Goal: Task Accomplishment & Management: Manage account settings

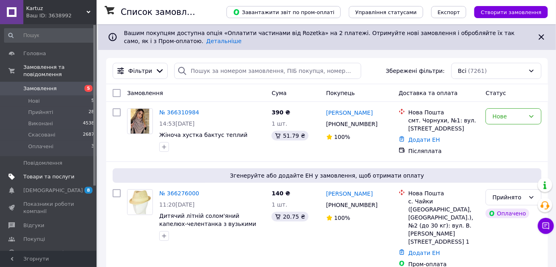
click at [49, 173] on span "Товари та послуги" at bounding box center [48, 176] width 51 height 7
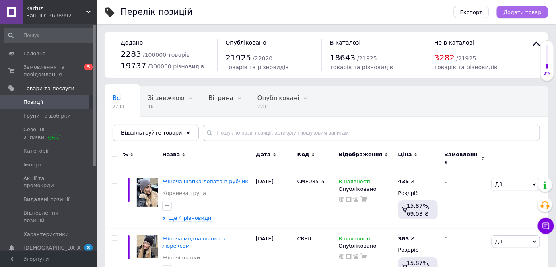
click at [519, 10] on span "Додати товар" at bounding box center [522, 12] width 38 height 6
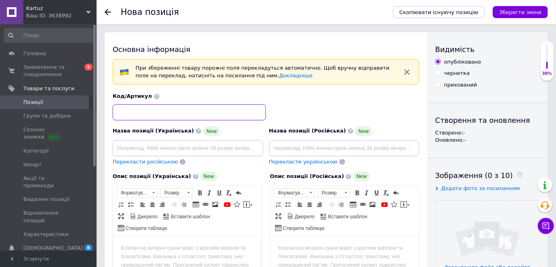
click at [175, 112] on input at bounding box center [189, 112] width 153 height 16
click at [118, 113] on input "103" at bounding box center [189, 112] width 153 height 16
type input "KR103"
click at [451, 221] on input "file" at bounding box center [488, 252] width 104 height 104
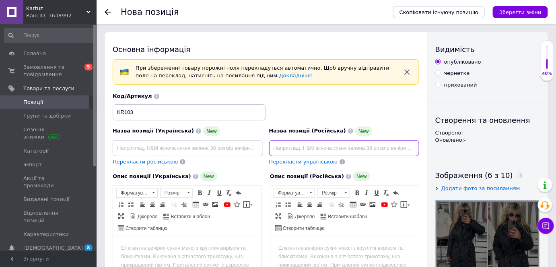
click at [306, 147] on input at bounding box center [344, 148] width 150 height 16
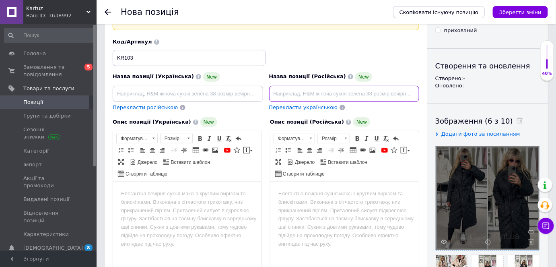
scroll to position [36, 0]
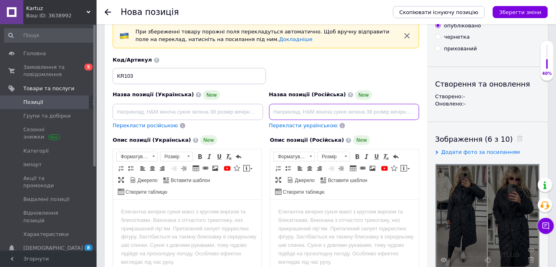
click at [307, 111] on input at bounding box center [344, 112] width 150 height 16
click at [307, 111] on input "Женская осенняя куртка длинная стеганная" at bounding box center [344, 112] width 150 height 16
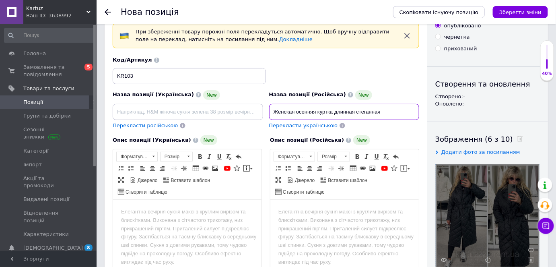
click at [298, 113] on input "Женская осенняя куртка длинная стеганная" at bounding box center [344, 112] width 150 height 16
paste input
type input "Женская осенняя куртка длинная стеганая"
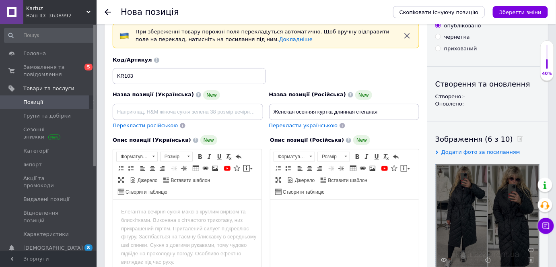
click at [323, 220] on html at bounding box center [344, 211] width 148 height 25
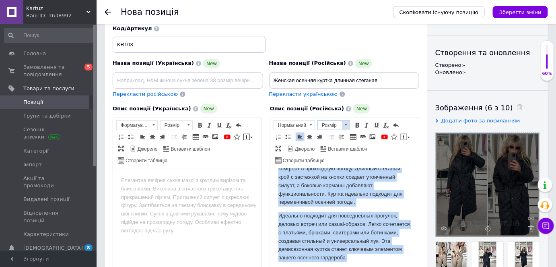
click at [348, 125] on span at bounding box center [346, 125] width 8 height 9
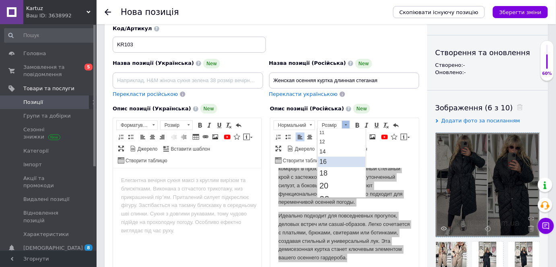
scroll to position [60, 0]
click at [347, 150] on link "16" at bounding box center [341, 152] width 47 height 10
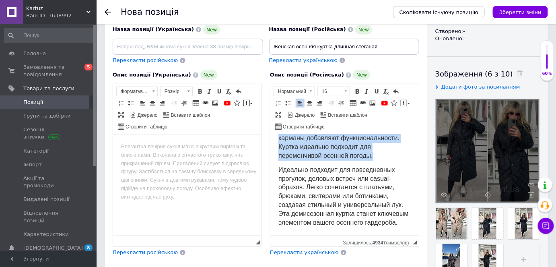
scroll to position [141, 0]
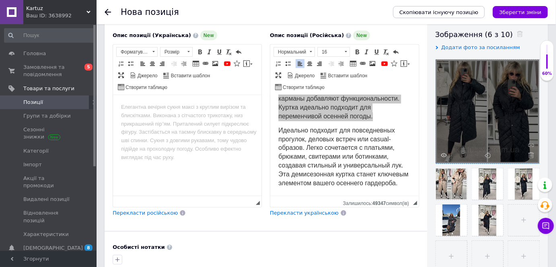
click at [317, 210] on span "Перекласти українською" at bounding box center [304, 213] width 69 height 6
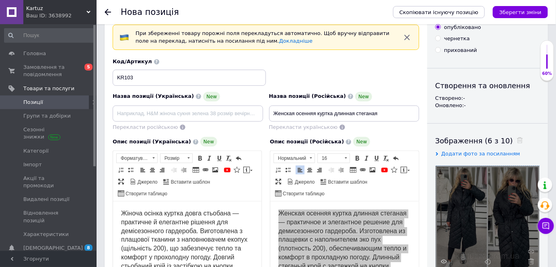
scroll to position [31, 0]
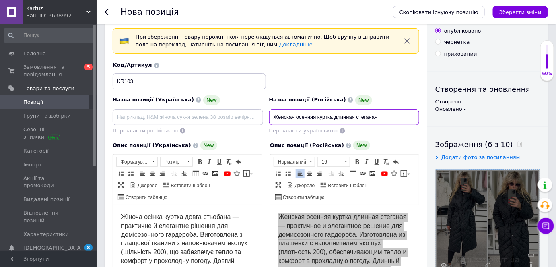
click at [341, 119] on input "Женская осенняя куртка длинная стеганая" at bounding box center [344, 117] width 150 height 16
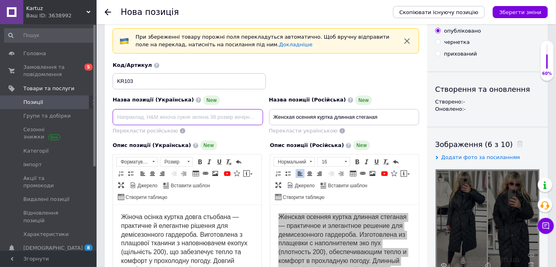
click at [213, 113] on input at bounding box center [188, 117] width 150 height 16
paste input "Жіноча осіння куртка довга стьобана"
type input "Жіноча осіння куртка довга стьобана"
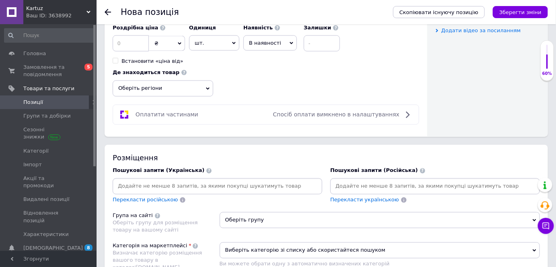
scroll to position [433, 0]
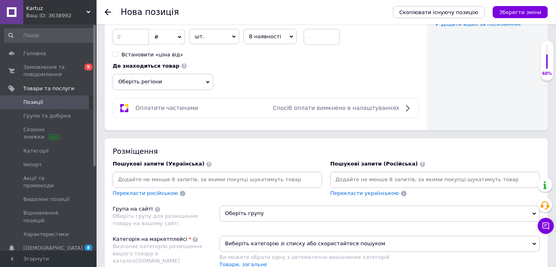
click at [389, 176] on input at bounding box center [435, 180] width 206 height 12
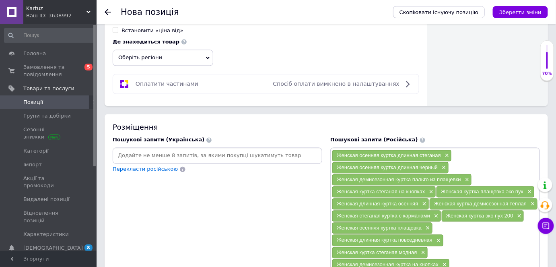
scroll to position [470, 0]
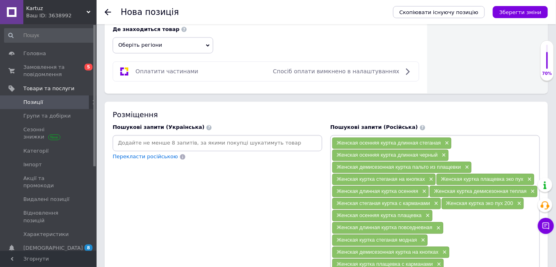
click at [292, 142] on input at bounding box center [217, 143] width 206 height 12
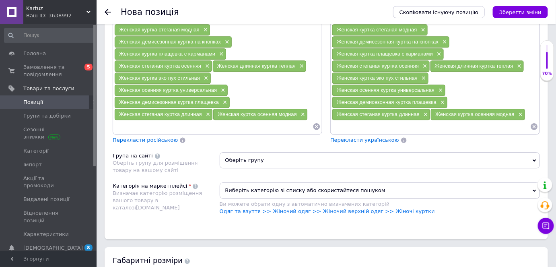
scroll to position [726, 0]
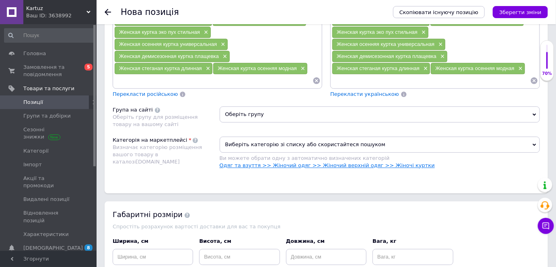
click at [342, 162] on link "Одяг та взуття >> Жіночий одяг >> Жіночий верхній одяг >> Жіночі куртки" at bounding box center [327, 165] width 215 height 6
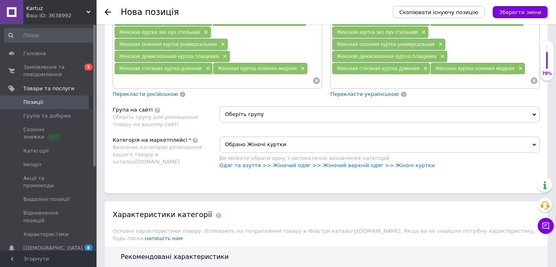
click at [299, 106] on span "Оберіть групу" at bounding box center [380, 114] width 321 height 16
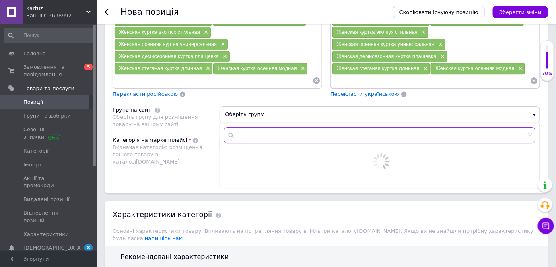
click at [296, 129] on input "text" at bounding box center [380, 135] width 312 height 16
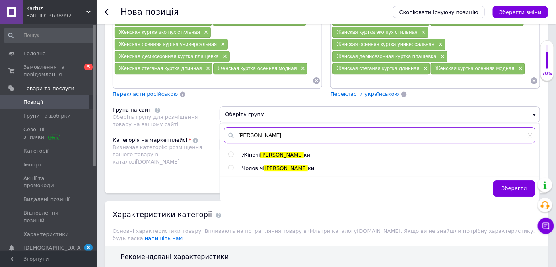
type input "курт"
click at [264, 152] on span "курт" at bounding box center [281, 155] width 43 height 6
radio input "true"
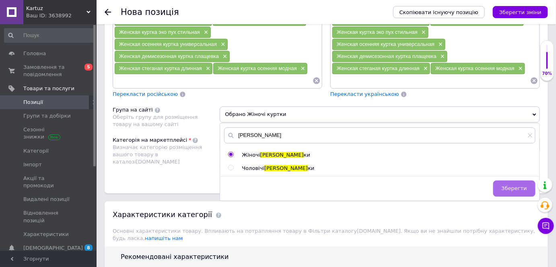
click at [506, 180] on button "Зберегти" at bounding box center [514, 188] width 42 height 16
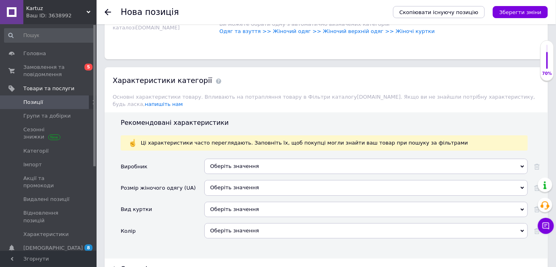
scroll to position [872, 0]
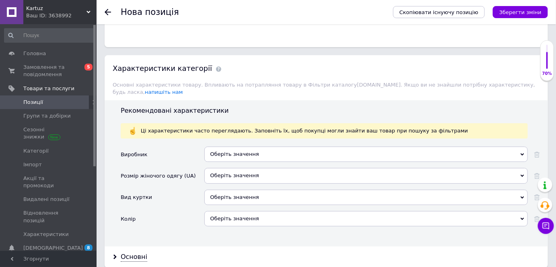
click at [239, 168] on div "Оберіть значення" at bounding box center [365, 175] width 323 height 15
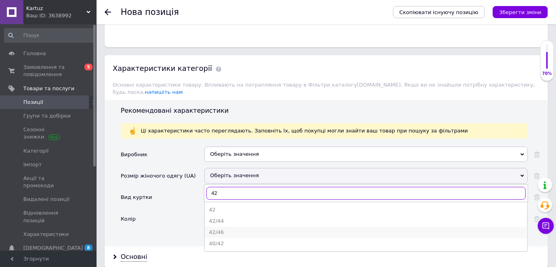
type input "42"
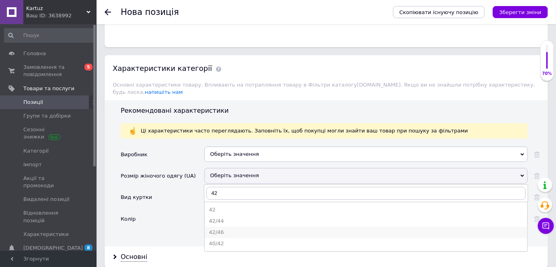
click at [230, 228] on div "42/46" at bounding box center [366, 231] width 315 height 7
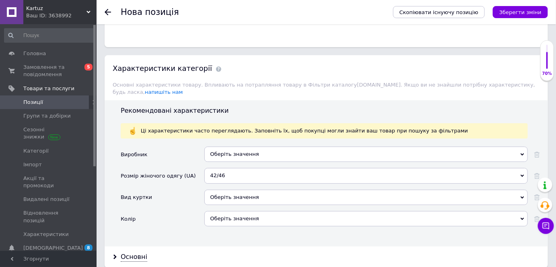
click at [239, 189] on div "Оберіть значення" at bounding box center [365, 196] width 323 height 15
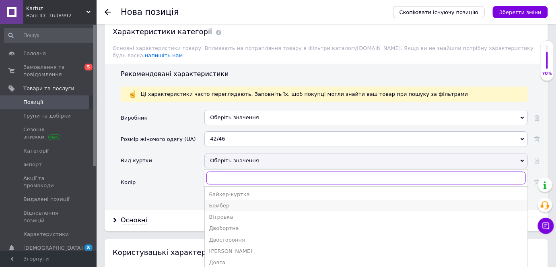
scroll to position [0, 0]
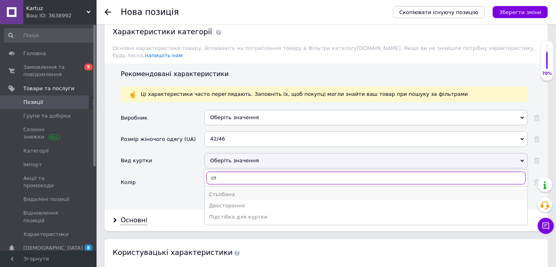
type input "ст"
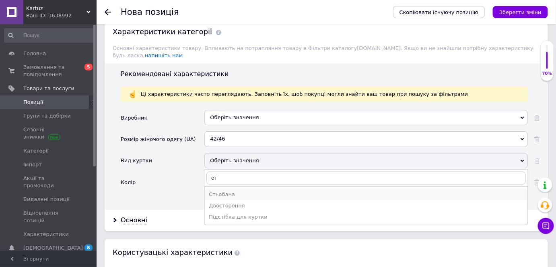
click at [240, 191] on div "Стьобана" at bounding box center [366, 194] width 315 height 7
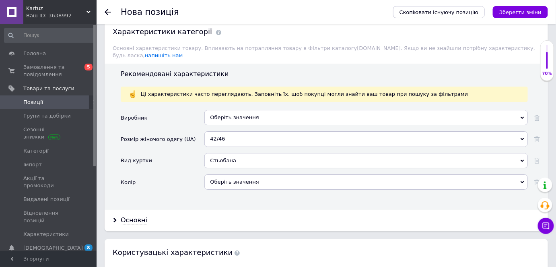
click at [245, 174] on div "Оберіть значення" at bounding box center [365, 181] width 323 height 15
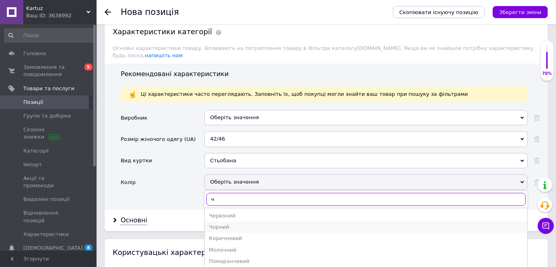
type input "ч"
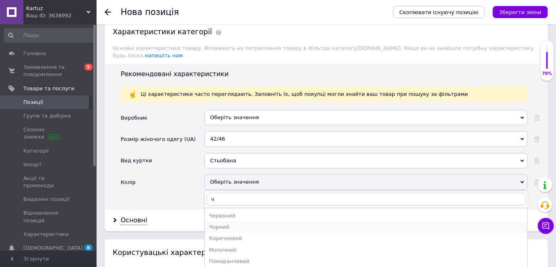
click at [229, 223] on div "Чорний" at bounding box center [366, 226] width 315 height 7
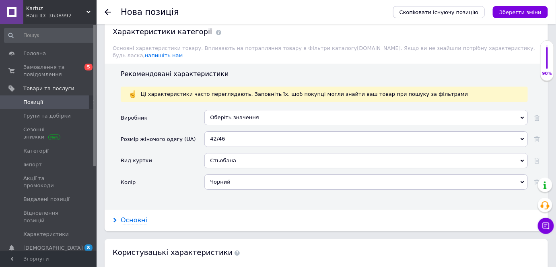
click at [134, 216] on div "Основні" at bounding box center [134, 220] width 27 height 9
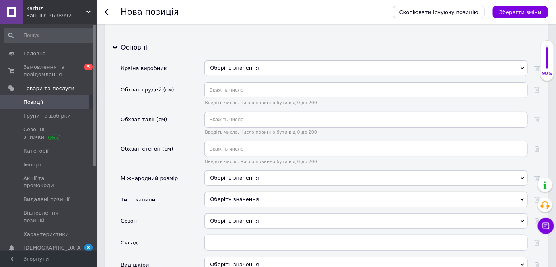
scroll to position [1092, 0]
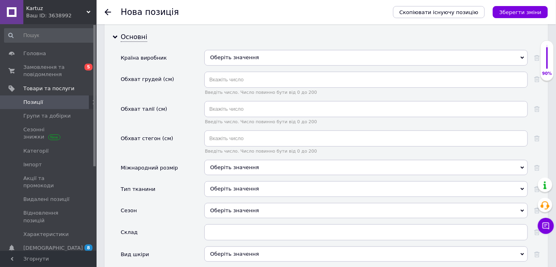
click at [229, 181] on div "Оберіть значення" at bounding box center [365, 188] width 323 height 15
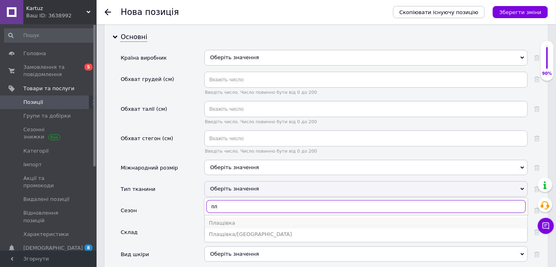
type input "пл"
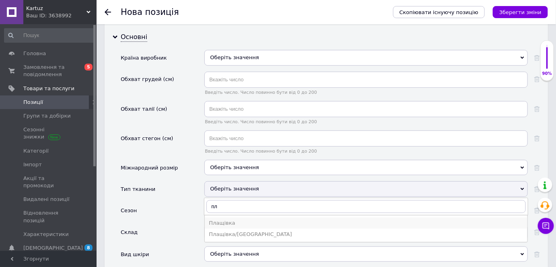
click at [218, 219] on div "Плащівка" at bounding box center [366, 222] width 315 height 7
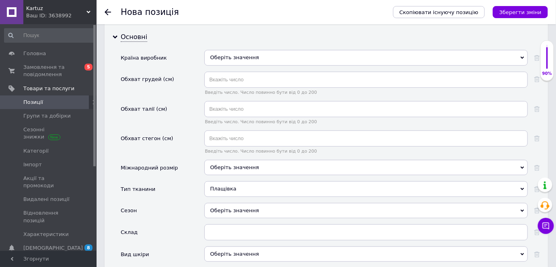
click at [229, 203] on div "Оберіть значення" at bounding box center [365, 210] width 323 height 15
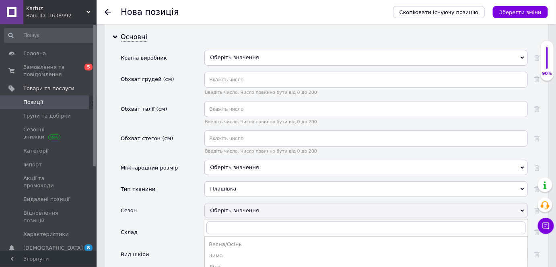
click at [233, 241] on div "Весна/Осінь" at bounding box center [366, 244] width 315 height 7
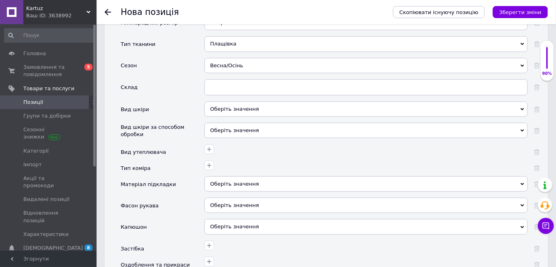
scroll to position [1238, 0]
click at [209, 146] on icon "button" at bounding box center [209, 148] width 4 height 4
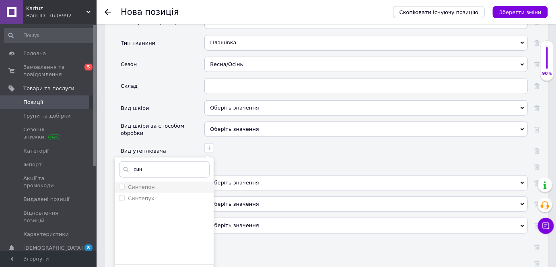
type input "син"
click at [154, 183] on div "Синтепон" at bounding box center [164, 186] width 91 height 7
checkbox input "true"
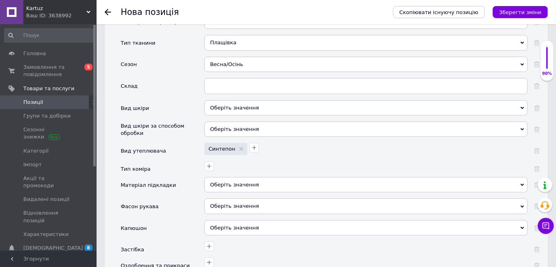
click at [227, 198] on div "Оберіть значення" at bounding box center [365, 205] width 323 height 15
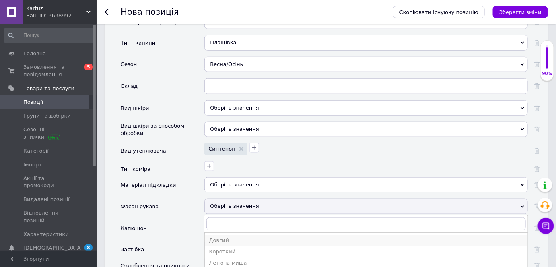
click at [222, 237] on div "Довгий" at bounding box center [366, 240] width 315 height 7
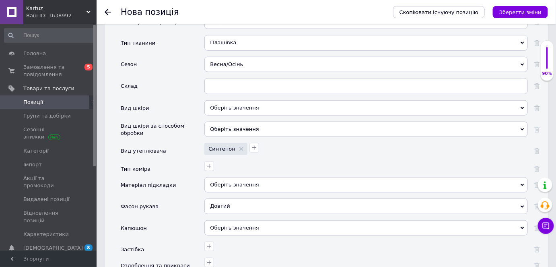
click at [238, 220] on div "Оберіть значення" at bounding box center [365, 227] width 323 height 15
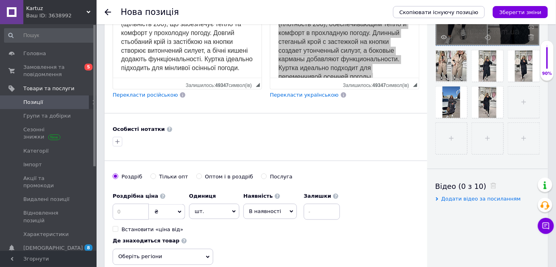
scroll to position [68, 0]
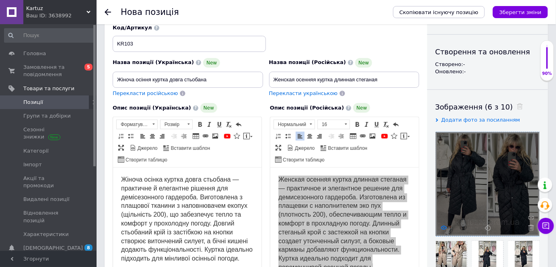
click at [446, 229] on icon at bounding box center [444, 227] width 6 height 6
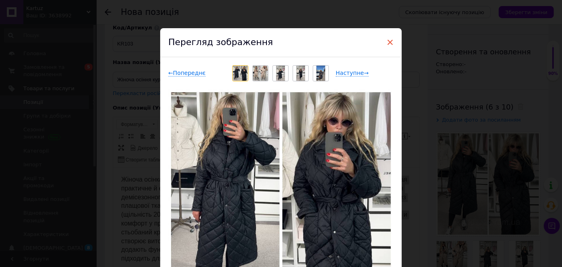
click at [391, 43] on span "×" at bounding box center [389, 42] width 7 height 14
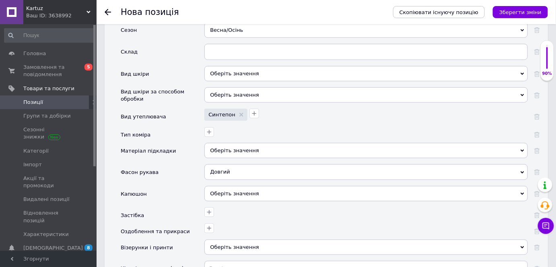
scroll to position [1275, 0]
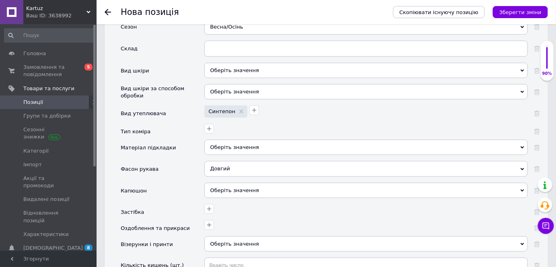
click at [241, 183] on div "Оберіть значення" at bounding box center [365, 190] width 323 height 15
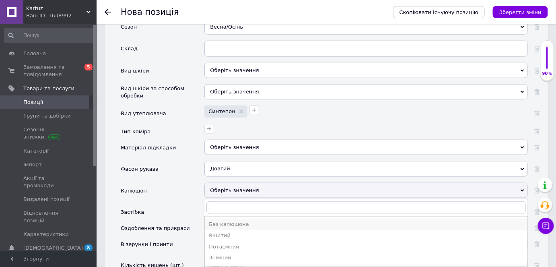
click at [232, 220] on div "Без капюшона" at bounding box center [366, 223] width 315 height 7
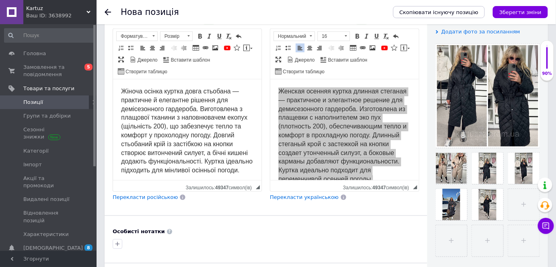
scroll to position [68, 0]
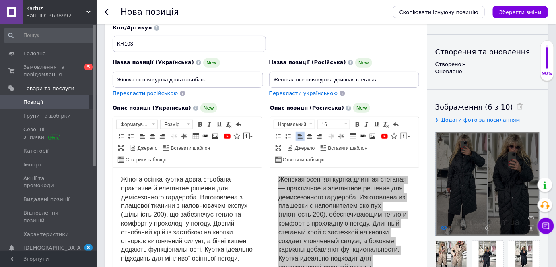
click at [442, 227] on use at bounding box center [444, 227] width 6 height 4
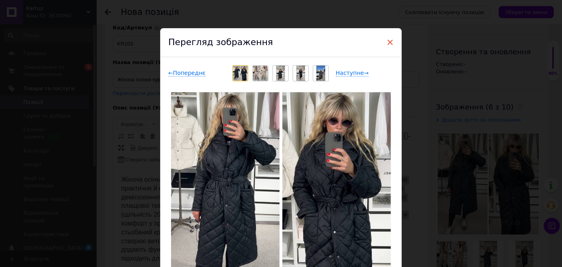
click at [390, 40] on span "×" at bounding box center [389, 42] width 7 height 14
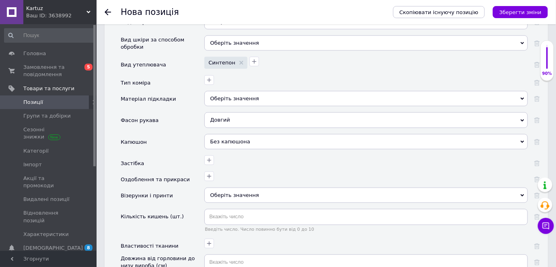
scroll to position [1296, 0]
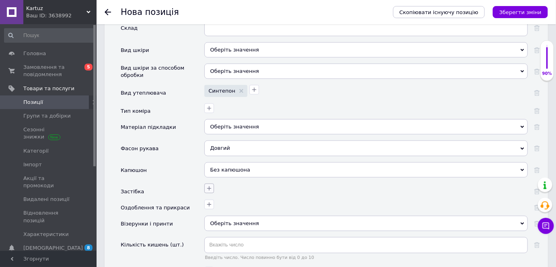
click at [211, 185] on icon "button" at bounding box center [209, 188] width 6 height 6
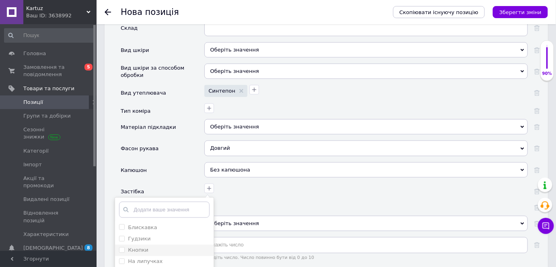
click at [137, 247] on label "Кнопки" at bounding box center [138, 250] width 20 height 6
checkbox input "true"
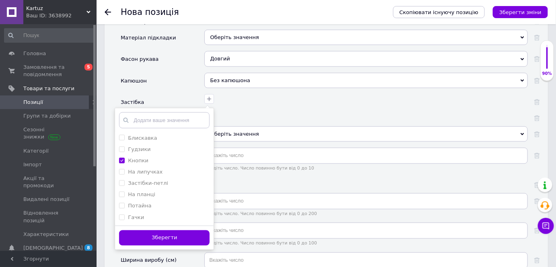
scroll to position [1406, 0]
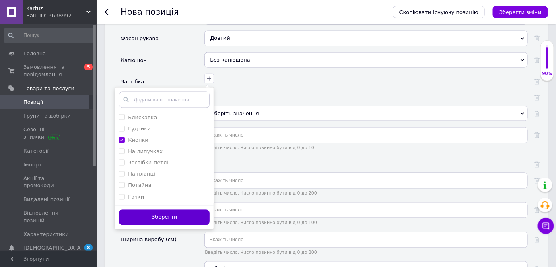
click at [182, 210] on button "Зберегти" at bounding box center [164, 218] width 91 height 16
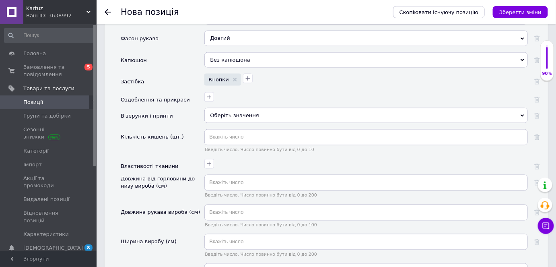
click at [236, 108] on div "Оберіть значення" at bounding box center [365, 115] width 323 height 15
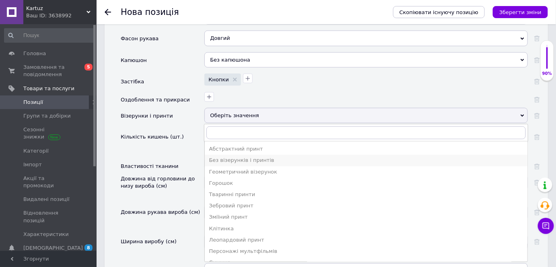
click at [228, 157] on div "Без візерунків і принтів" at bounding box center [366, 160] width 315 height 7
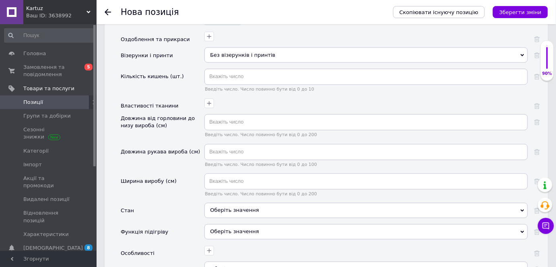
scroll to position [1479, 0]
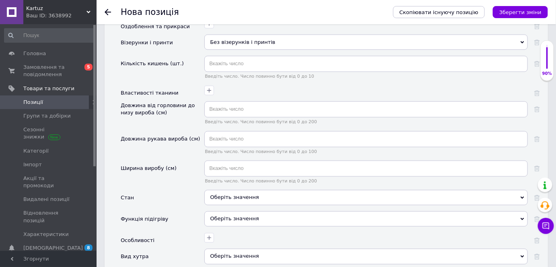
click at [236, 190] on div "Оберіть значення" at bounding box center [365, 197] width 323 height 15
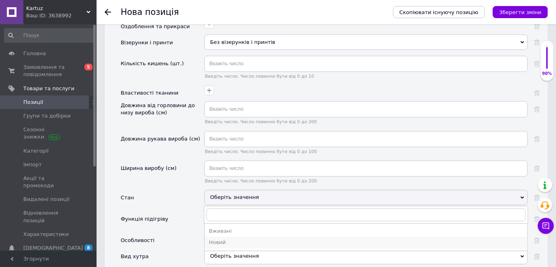
click at [217, 239] on div "Новий" at bounding box center [366, 242] width 315 height 7
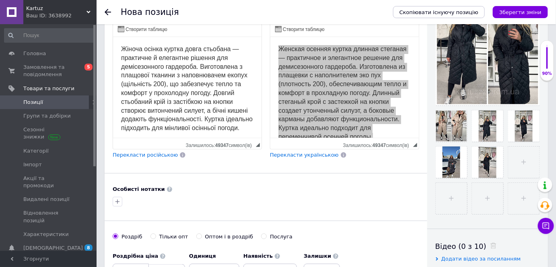
scroll to position [272, 0]
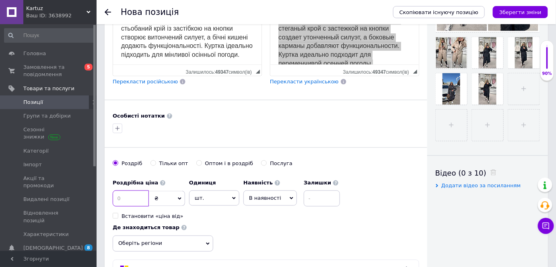
click at [135, 197] on input at bounding box center [131, 198] width 36 height 16
type input "1"
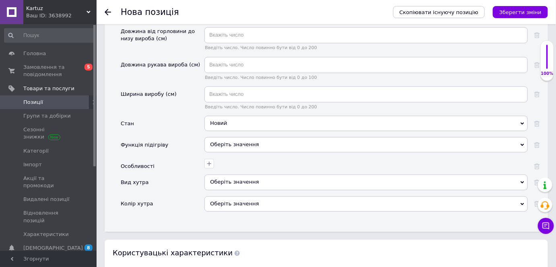
scroll to position [1552, 0]
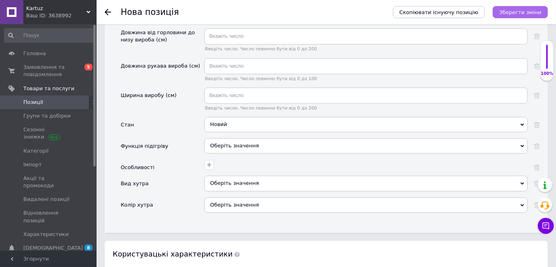
type input "1450"
click at [519, 16] on button "Зберегти зміни" at bounding box center [520, 12] width 55 height 12
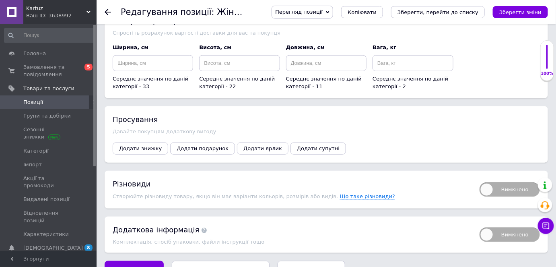
scroll to position [1211, 0]
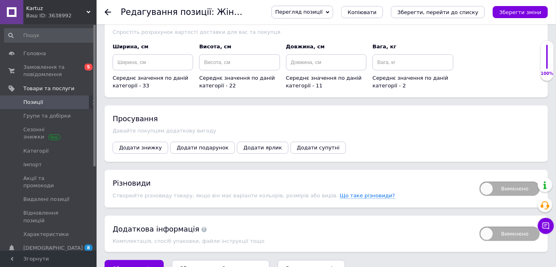
click at [501, 181] on span "Вимкнено" at bounding box center [510, 188] width 60 height 14
click at [480, 176] on input "Вимкнено" at bounding box center [476, 178] width 5 height 5
checkbox input "true"
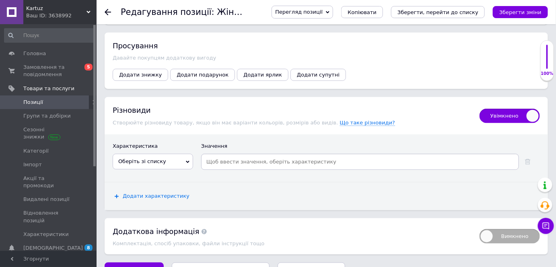
scroll to position [1285, 0]
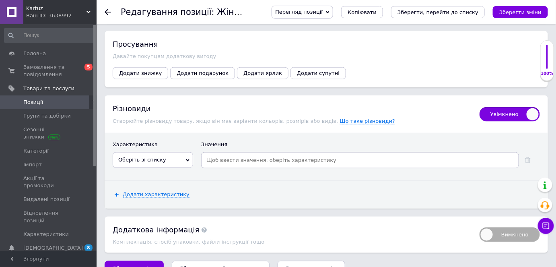
click at [186, 158] on icon at bounding box center [188, 160] width 4 height 4
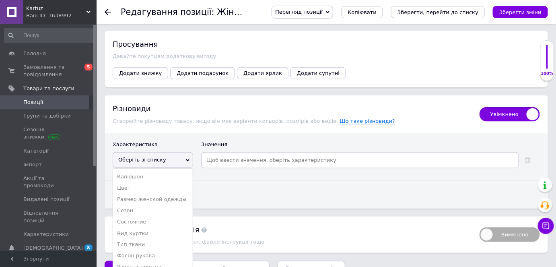
drag, startPoint x: 163, startPoint y: 165, endPoint x: 174, endPoint y: 167, distance: 11.4
click at [162, 182] on li "Цвет" at bounding box center [153, 187] width 80 height 11
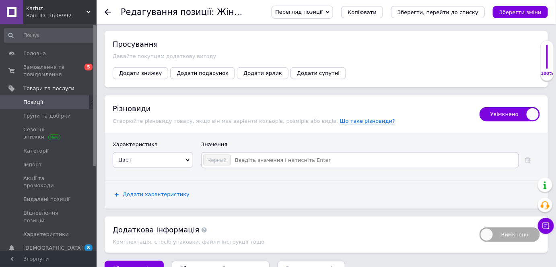
click at [160, 191] on span "Додати характеристику" at bounding box center [156, 194] width 67 height 6
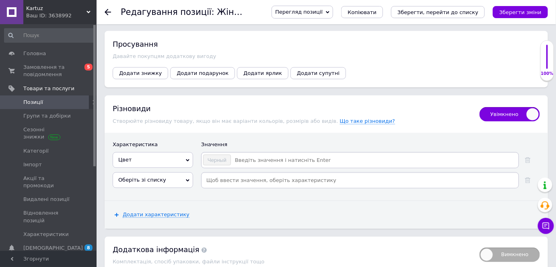
click at [180, 172] on span "Оберіть зі списку" at bounding box center [153, 179] width 80 height 15
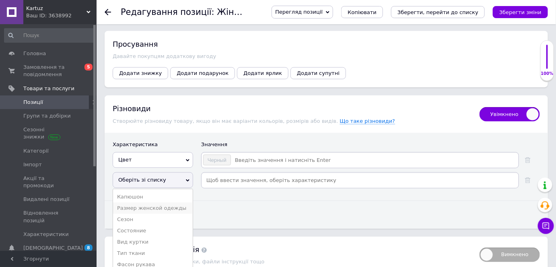
click at [174, 202] on li "Размер женской одежды" at bounding box center [153, 207] width 80 height 11
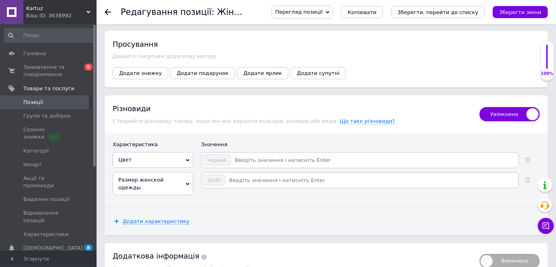
click at [251, 174] on input at bounding box center [372, 180] width 292 height 12
paste input "48/52"
type input "48/52"
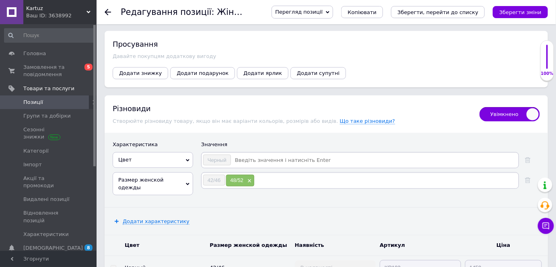
click at [245, 154] on input at bounding box center [374, 160] width 286 height 12
type input "Бежевый"
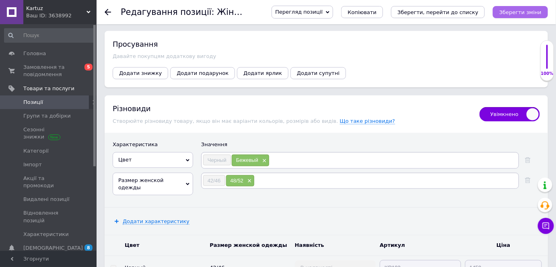
click at [515, 10] on icon "Зберегти зміни" at bounding box center [520, 12] width 42 height 6
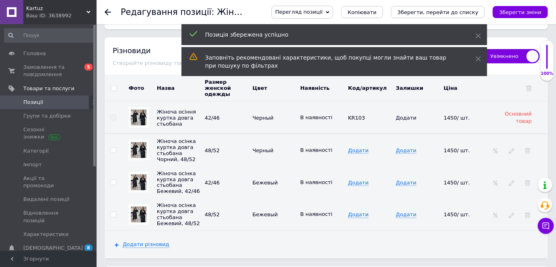
scroll to position [1358, 0]
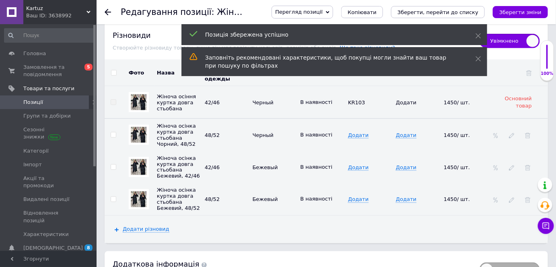
click at [113, 165] on input "checkbox" at bounding box center [113, 167] width 5 height 5
checkbox input "true"
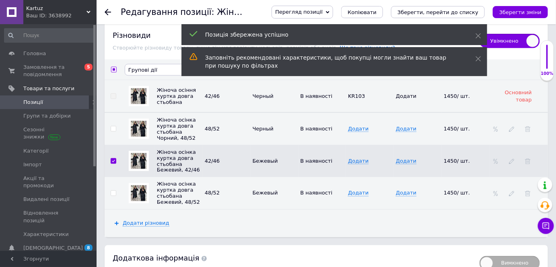
click at [112, 191] on input "checkbox" at bounding box center [113, 193] width 5 height 5
checkbox input "true"
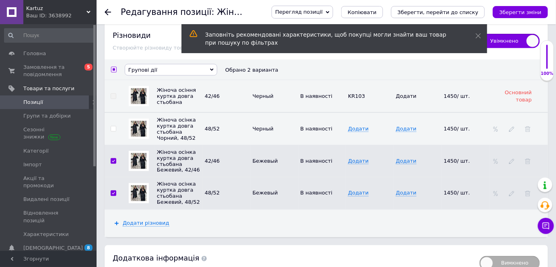
click at [169, 64] on span "Групові дії" at bounding box center [171, 70] width 93 height 12
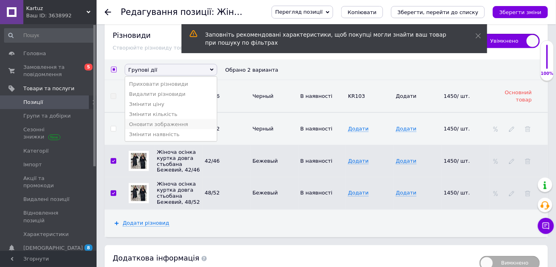
click at [185, 119] on li "Оновити зображення" at bounding box center [171, 124] width 92 height 10
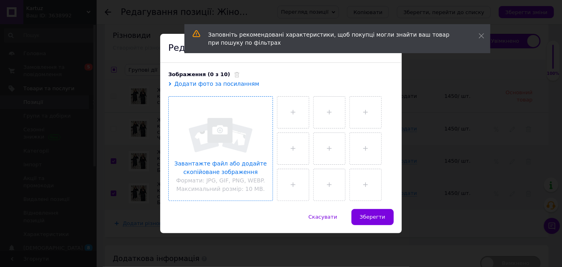
click at [238, 126] on input "file" at bounding box center [221, 149] width 104 height 104
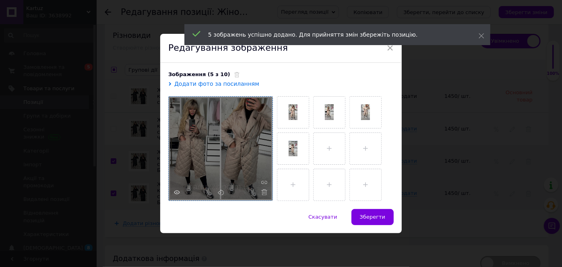
click at [374, 217] on span "Зберегти" at bounding box center [372, 217] width 25 height 6
checkbox input "false"
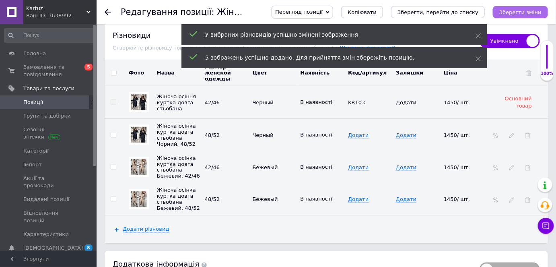
click at [516, 6] on button "Зберегти зміни" at bounding box center [520, 12] width 55 height 12
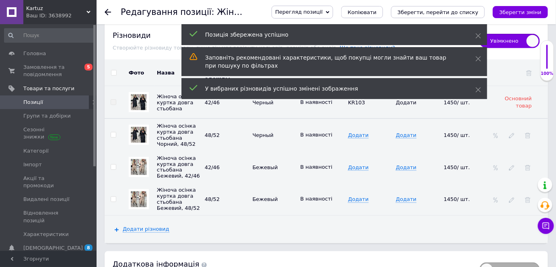
click at [48, 100] on span "Позиції" at bounding box center [48, 102] width 51 height 7
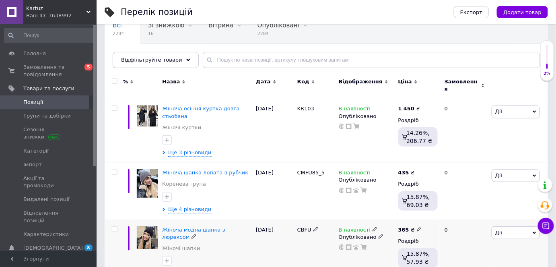
scroll to position [73, 0]
click at [46, 11] on span "Kartuz" at bounding box center [56, 8] width 60 height 7
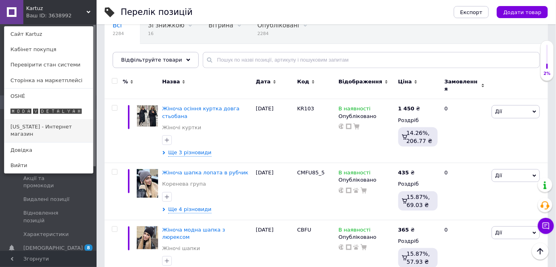
click at [45, 126] on link "[US_STATE] - Интернет магазин" at bounding box center [48, 130] width 89 height 23
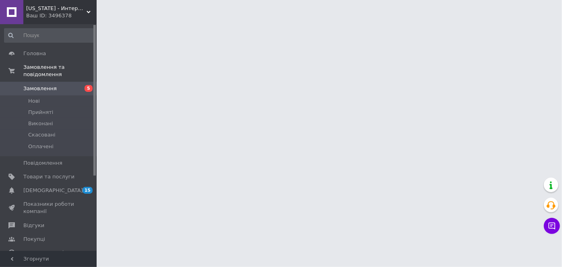
click at [60, 16] on div "Ваш ID: 3496378" at bounding box center [61, 15] width 70 height 7
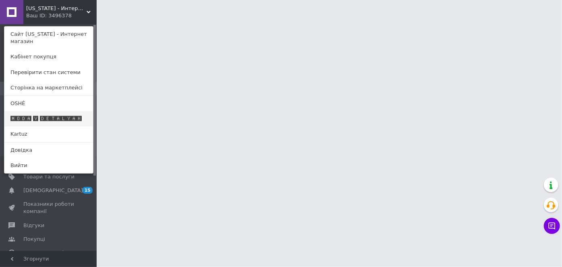
click at [36, 111] on link "🅼🅾🅳🅰 🆅 🅳🅴🆃🅰🅻🆈🅰🅷" at bounding box center [48, 118] width 89 height 15
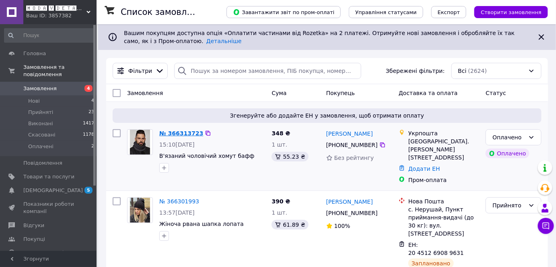
click at [182, 133] on link "№ 366313723" at bounding box center [181, 133] width 44 height 6
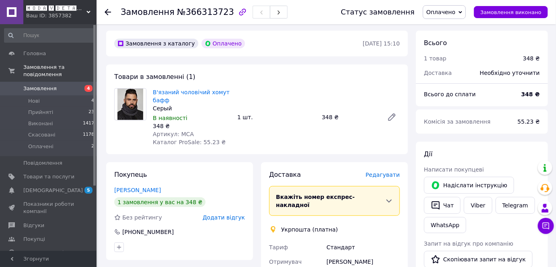
scroll to position [36, 0]
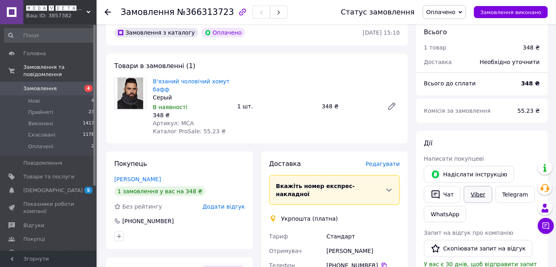
click at [479, 193] on link "Viber" at bounding box center [478, 194] width 28 height 17
click at [63, 187] on span "[DEMOGRAPHIC_DATA]" at bounding box center [48, 190] width 51 height 7
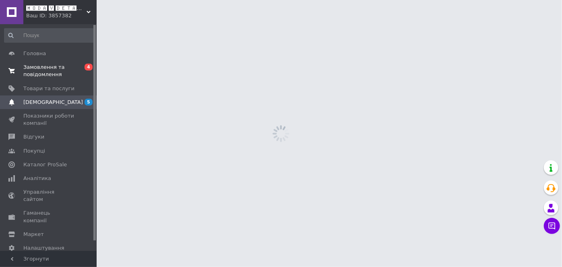
click at [36, 75] on span "Замовлення та повідомлення" at bounding box center [48, 71] width 51 height 14
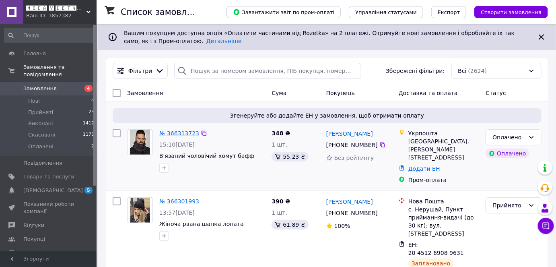
click at [177, 133] on link "№ 366313723" at bounding box center [179, 133] width 40 height 6
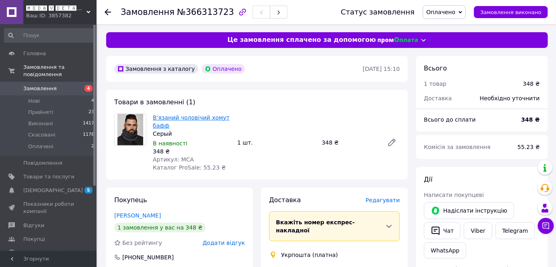
click at [183, 117] on link "В'язаний чоловічий хомут бафф" at bounding box center [191, 121] width 77 height 14
click at [464, 11] on span "Оплачено" at bounding box center [444, 12] width 43 height 14
click at [460, 25] on li "Прийнято" at bounding box center [444, 28] width 42 height 12
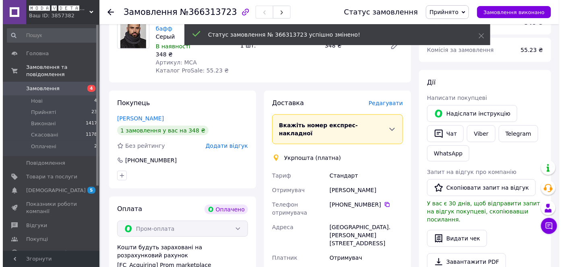
scroll to position [109, 0]
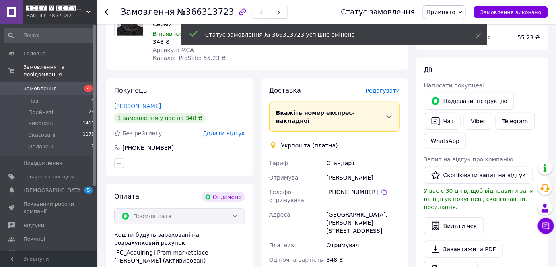
click at [391, 91] on span "Редагувати" at bounding box center [383, 90] width 34 height 6
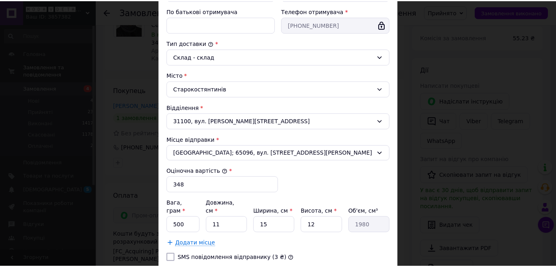
scroll to position [219, 0]
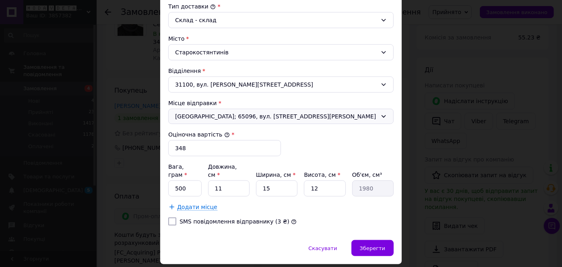
click at [282, 112] on span "Одеса; 65096, вул. Академіка Корольова, 65" at bounding box center [276, 116] width 202 height 8
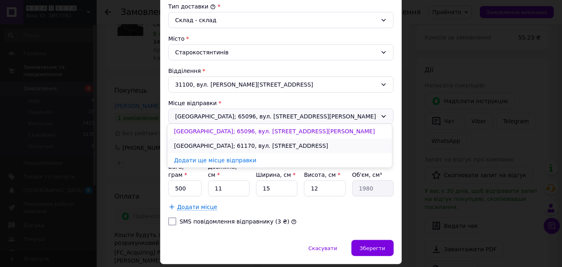
click at [231, 145] on li "Харків; 61170, вул. Гвардійців-Широнінців, 41" at bounding box center [279, 145] width 224 height 14
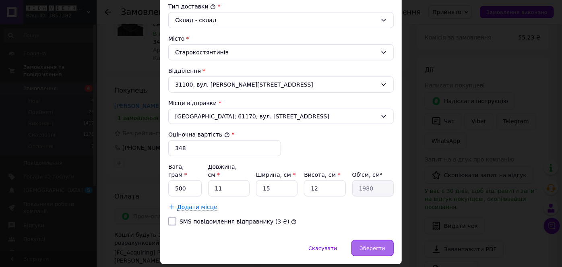
click at [374, 245] on span "Зберегти" at bounding box center [372, 248] width 25 height 6
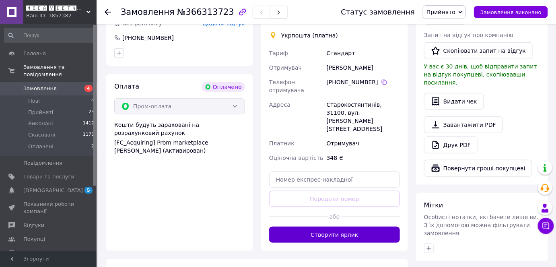
click at [353, 226] on button "Створити ярлик" at bounding box center [334, 234] width 131 height 16
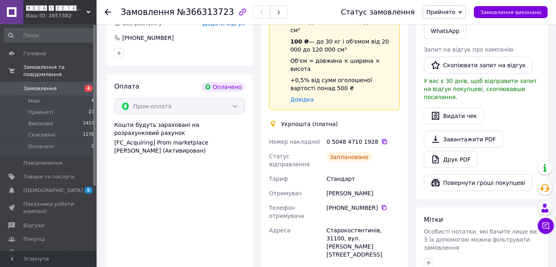
click at [381, 138] on icon at bounding box center [384, 141] width 6 height 6
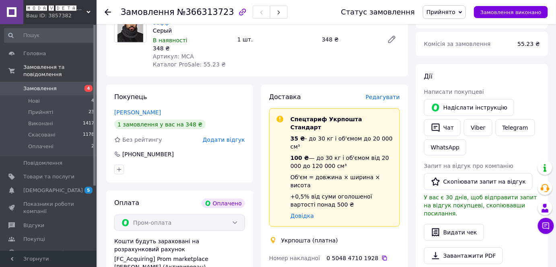
scroll to position [0, 0]
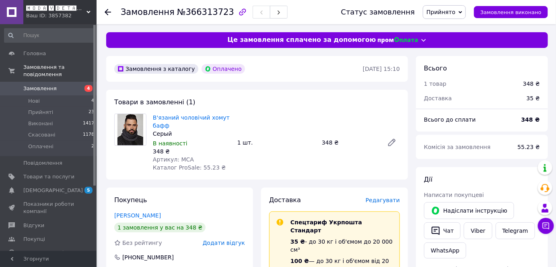
click at [52, 85] on span "Замовлення" at bounding box center [39, 88] width 33 height 7
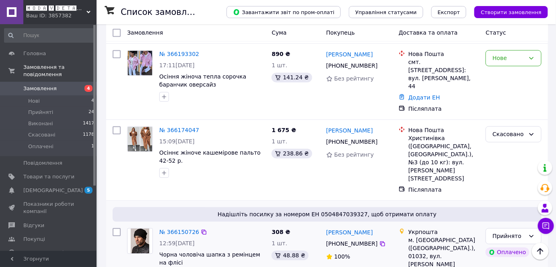
scroll to position [548, 0]
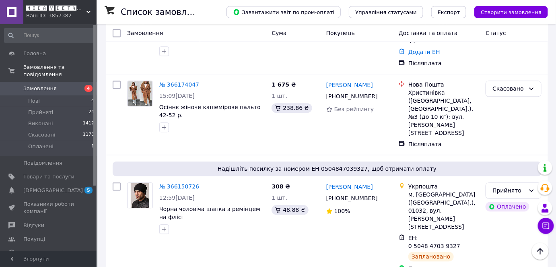
click at [66, 20] on div "🅼🅾🅳🅰 🆅 🅳🅴🆃🅰🅻🆈🅰🅷 Ваш ID: 3857382" at bounding box center [59, 12] width 73 height 24
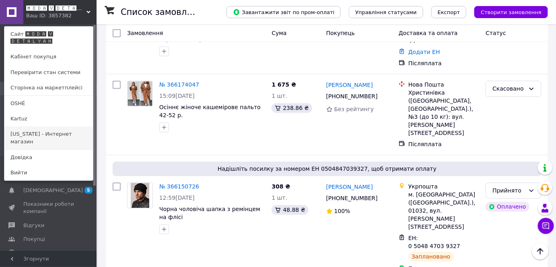
click at [53, 126] on link "[US_STATE] - Интернет магазин" at bounding box center [48, 137] width 89 height 23
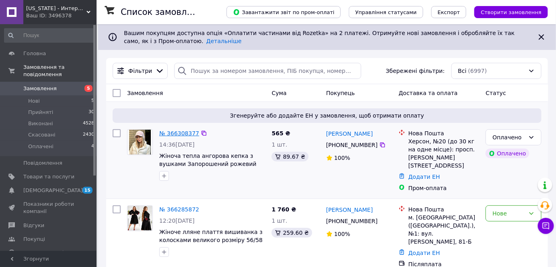
click at [177, 132] on link "№ 366308377" at bounding box center [179, 133] width 40 height 6
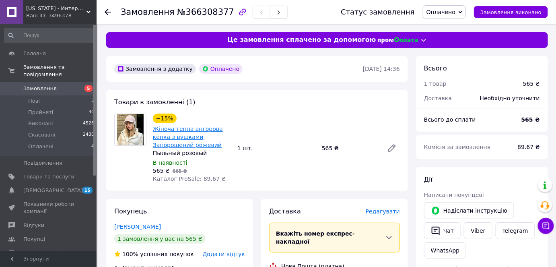
click at [204, 130] on link "Жіноча тепла ангорова кепка з вушками Запорошений рожевий" at bounding box center [188, 137] width 70 height 23
click at [453, 10] on span "Оплачено" at bounding box center [440, 12] width 29 height 6
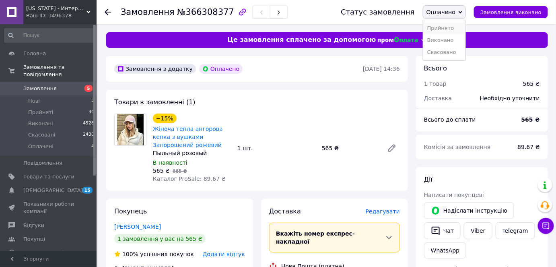
click at [454, 23] on li "Прийнято" at bounding box center [444, 28] width 42 height 12
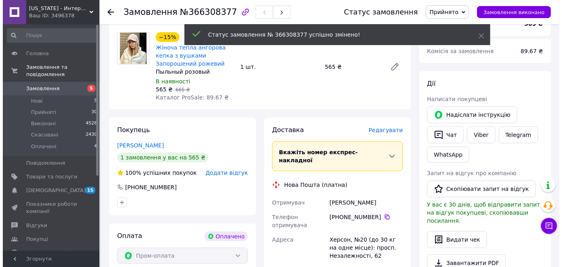
scroll to position [109, 0]
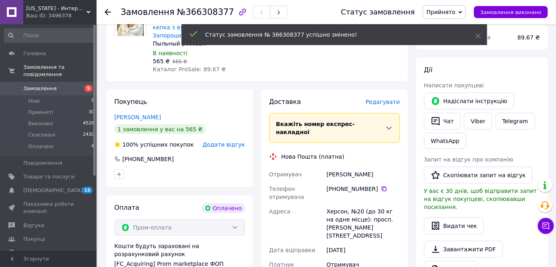
click at [388, 103] on span "Редагувати" at bounding box center [383, 102] width 34 height 6
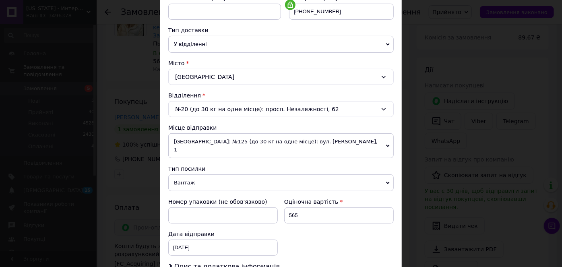
scroll to position [183, 0]
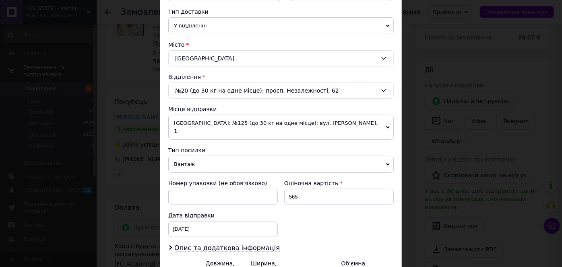
click at [241, 122] on span "[GEOGRAPHIC_DATA]: №125 (до 30 кг на одне місце): вул. [PERSON_NAME], 1" at bounding box center [280, 127] width 225 height 25
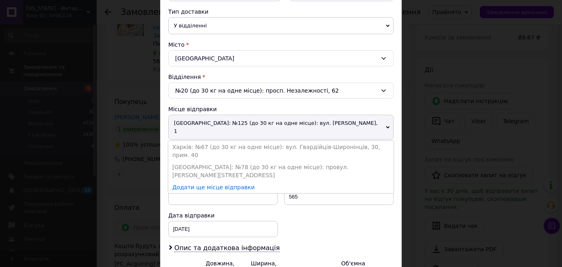
click at [217, 141] on li "Харків: №67 (до 30 кг на одне місце): вул. Гвардійців-Широнінців, 30, прим. 40" at bounding box center [280, 151] width 225 height 20
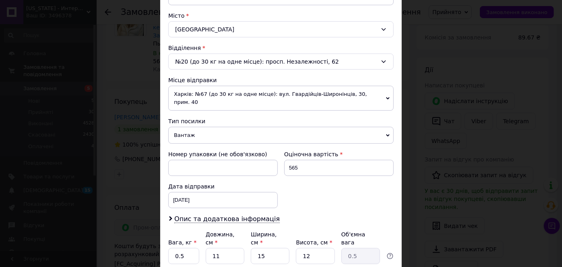
scroll to position [264, 0]
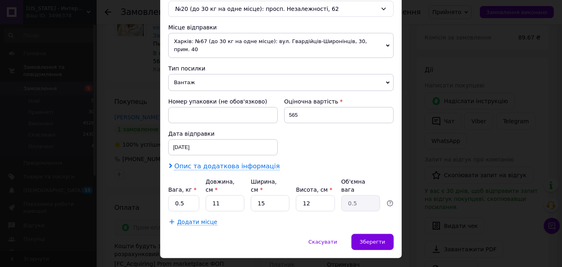
click at [226, 162] on span "Опис та додаткова інформація" at bounding box center [226, 166] width 105 height 8
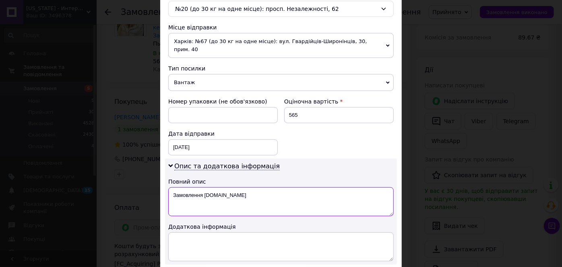
click at [207, 192] on textarea "Замовлення Prom.ua" at bounding box center [280, 201] width 225 height 29
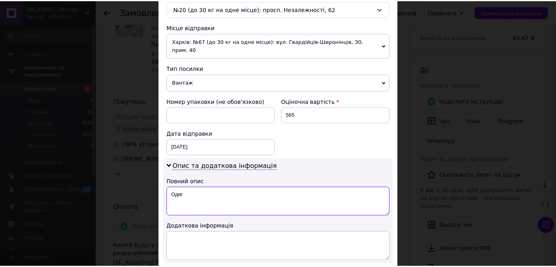
scroll to position [338, 0]
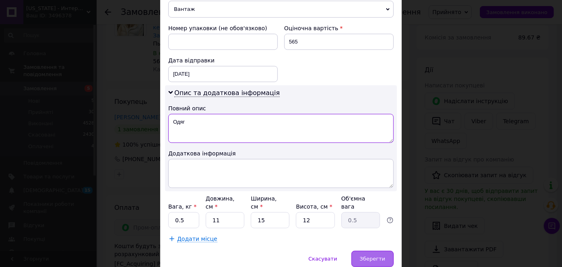
type textarea "Одяг"
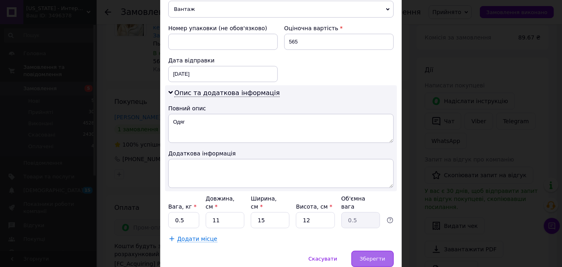
click at [377, 255] on span "Зберегти" at bounding box center [372, 258] width 25 height 6
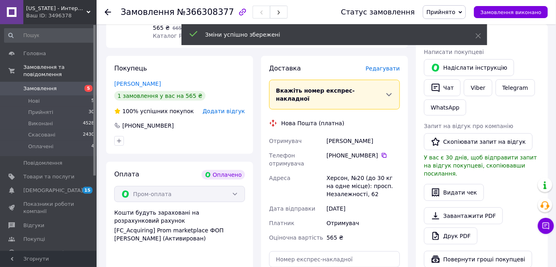
scroll to position [219, 0]
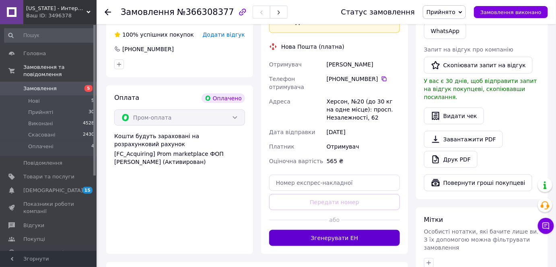
click at [361, 230] on button "Згенерувати ЕН" at bounding box center [334, 238] width 131 height 16
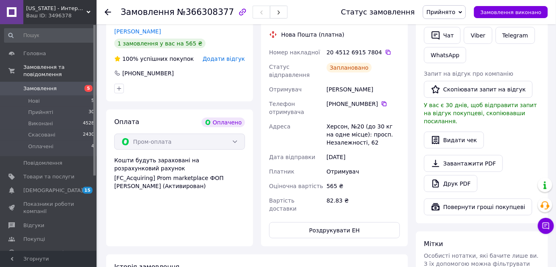
scroll to position [183, 0]
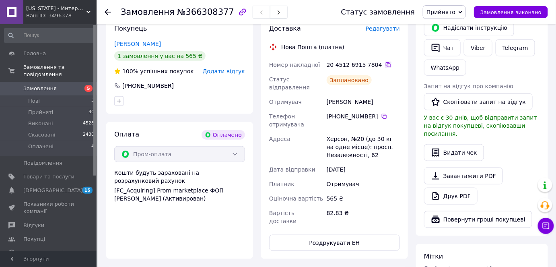
click at [386, 66] on icon at bounding box center [388, 64] width 5 height 5
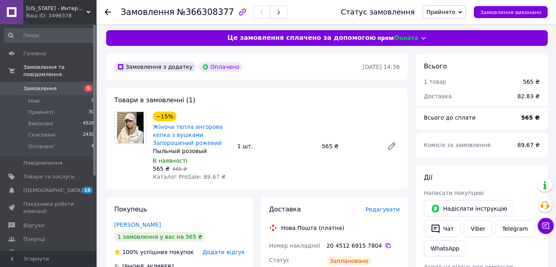
scroll to position [0, 0]
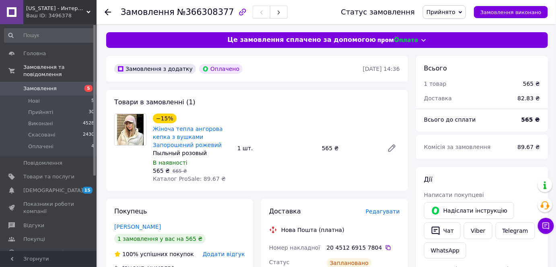
click at [48, 85] on span "Замовлення" at bounding box center [39, 88] width 33 height 7
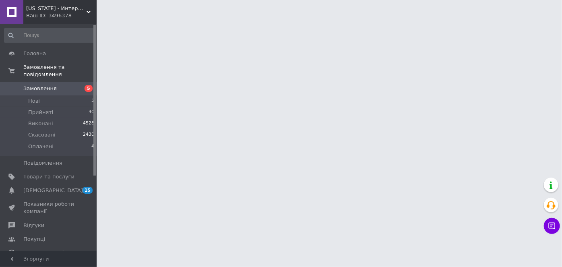
click at [60, 15] on div "Ваш ID: 3496378" at bounding box center [61, 15] width 70 height 7
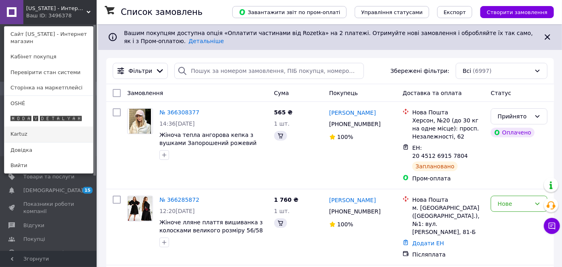
click at [56, 126] on link "Kartuz" at bounding box center [48, 133] width 89 height 15
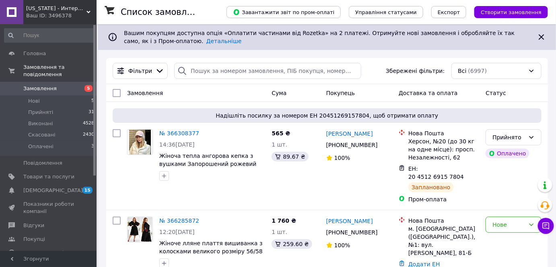
click at [51, 20] on div "Texas - Интернет магазин Ваш ID: 3496378" at bounding box center [59, 12] width 73 height 24
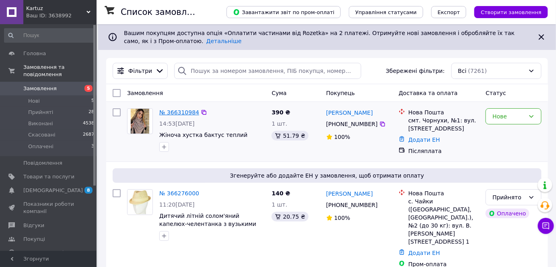
click at [185, 110] on link "№ 366310984" at bounding box center [179, 112] width 40 height 6
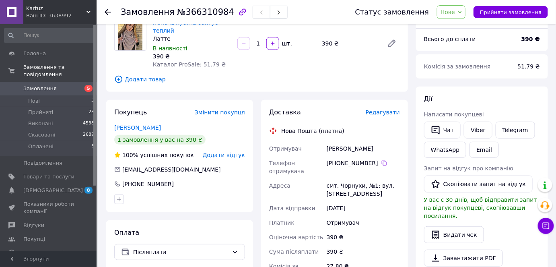
scroll to position [73, 0]
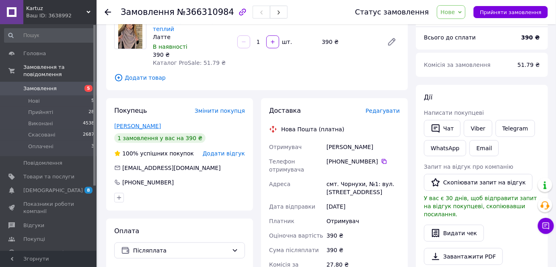
click at [140, 123] on link "[PERSON_NAME]" at bounding box center [137, 126] width 47 height 6
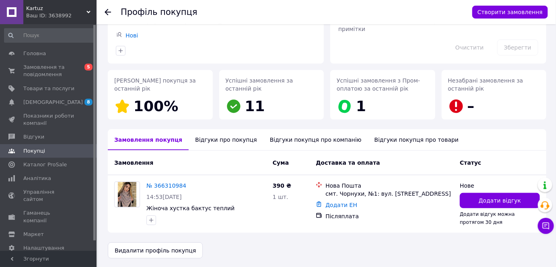
click at [208, 140] on div "Відгуки про покупця" at bounding box center [226, 139] width 74 height 21
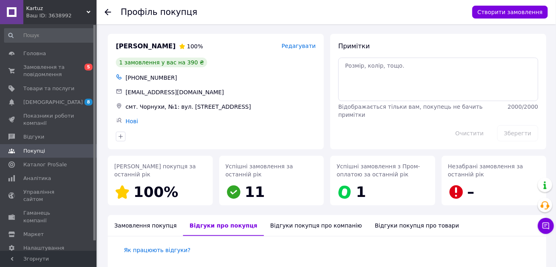
click at [106, 10] on use at bounding box center [108, 12] width 6 height 6
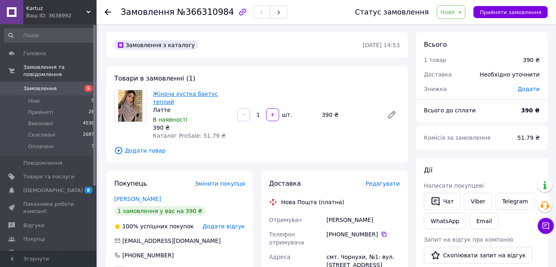
click at [181, 95] on link "Жіноча хустка бактус теплий" at bounding box center [185, 98] width 65 height 14
click at [464, 14] on span "Нове" at bounding box center [451, 12] width 29 height 14
click at [462, 26] on li "Прийнято" at bounding box center [455, 28] width 37 height 12
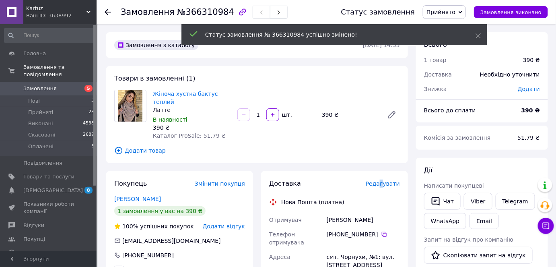
click at [385, 180] on span "Редагувати" at bounding box center [383, 183] width 34 height 6
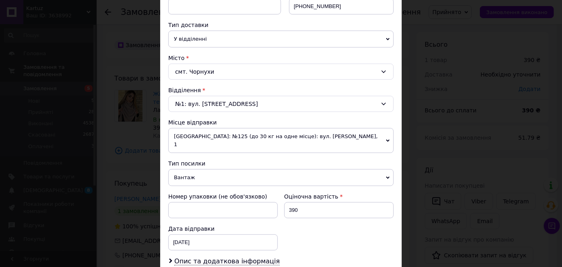
scroll to position [183, 0]
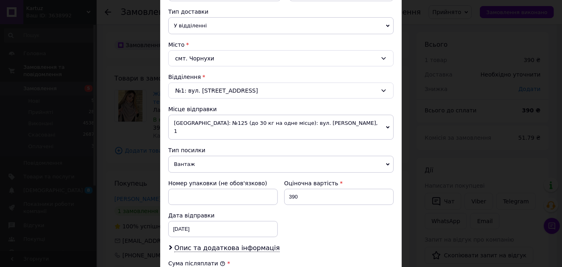
click at [264, 126] on span "[GEOGRAPHIC_DATA]: №125 (до 30 кг на одне місце): вул. [PERSON_NAME], 1" at bounding box center [280, 127] width 225 height 25
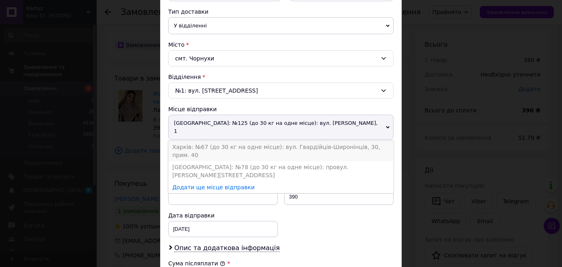
click at [236, 141] on li "Харків: №67 (до 30 кг на одне місце): вул. Гвардійців-Широнінців, 30, прим. 40" at bounding box center [280, 151] width 225 height 20
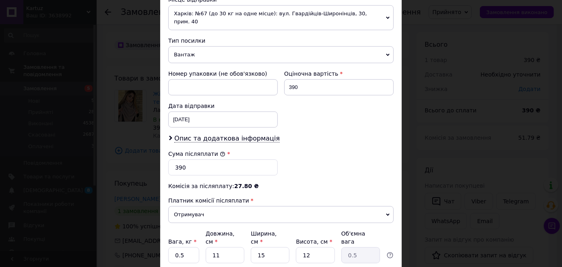
scroll to position [292, 0]
drag, startPoint x: 239, startPoint y: 127, endPoint x: 234, endPoint y: 129, distance: 5.2
click at [239, 134] on span "Опис та додаткова інформація" at bounding box center [226, 138] width 105 height 8
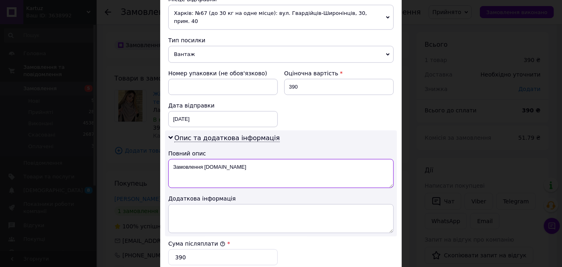
click at [224, 159] on textarea "Замовлення [DOMAIN_NAME]" at bounding box center [280, 173] width 225 height 29
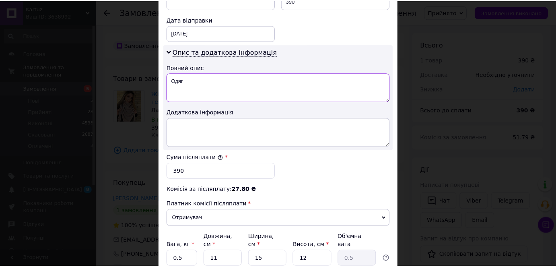
scroll to position [402, 0]
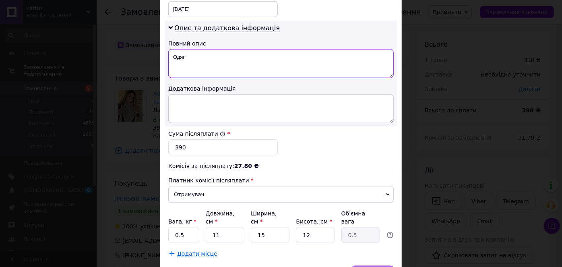
type textarea "Одяг"
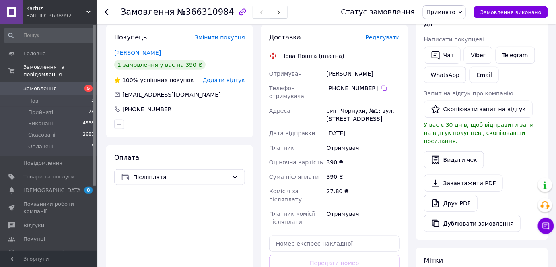
scroll to position [219, 0]
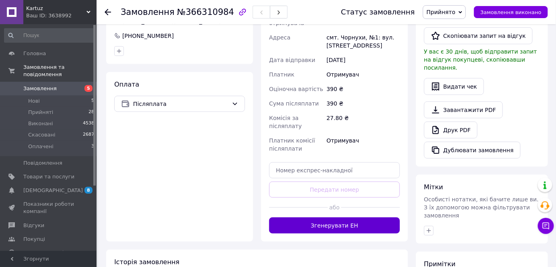
click at [344, 217] on button "Згенерувати ЕН" at bounding box center [334, 225] width 131 height 16
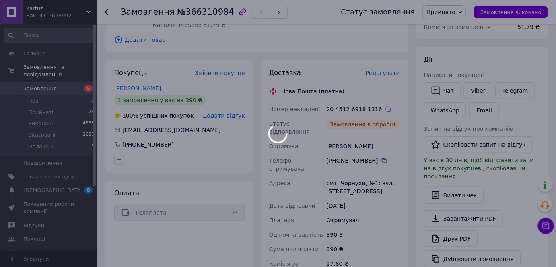
scroll to position [109, 0]
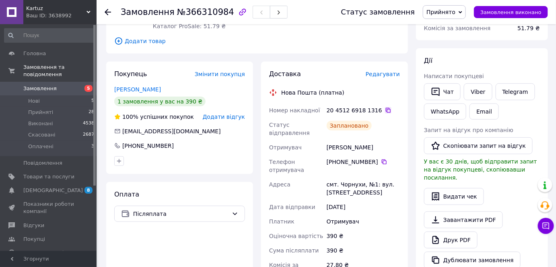
click at [386, 108] on icon at bounding box center [388, 110] width 5 height 5
click at [237, 252] on div "Оплата Післяплата" at bounding box center [179, 269] width 147 height 174
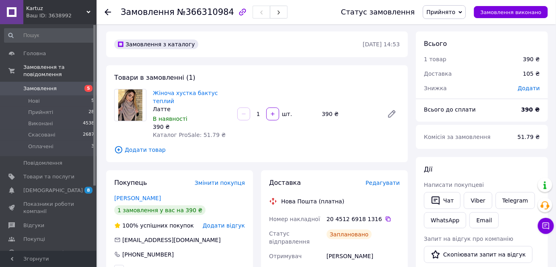
scroll to position [0, 0]
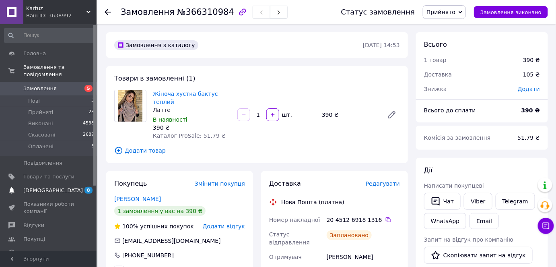
click at [58, 187] on span "[DEMOGRAPHIC_DATA]" at bounding box center [48, 190] width 51 height 7
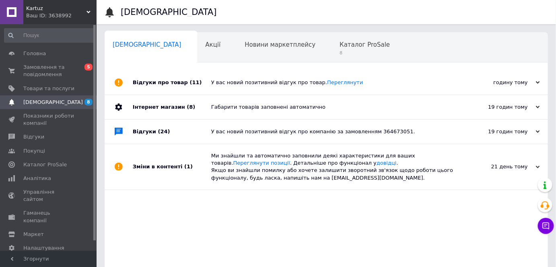
click at [287, 84] on div "У вас новий позитивний відгук про товар. Переглянути" at bounding box center [335, 82] width 248 height 7
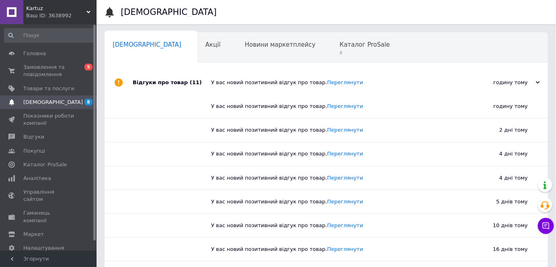
click at [286, 82] on div "У вас новий позитивний відгук про товар. Переглянути" at bounding box center [335, 82] width 248 height 7
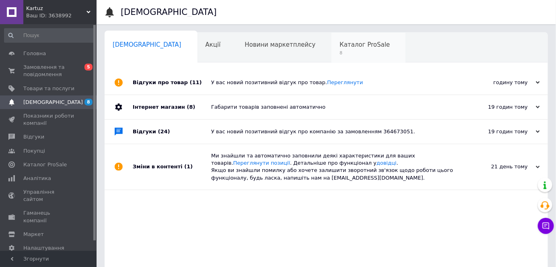
click at [340, 48] on span "Каталог ProSale" at bounding box center [365, 44] width 50 height 7
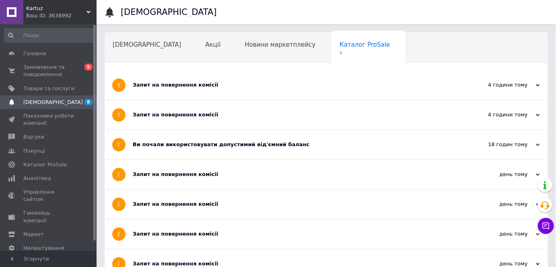
click at [309, 73] on div "Запит на повернення комісії" at bounding box center [296, 84] width 327 height 29
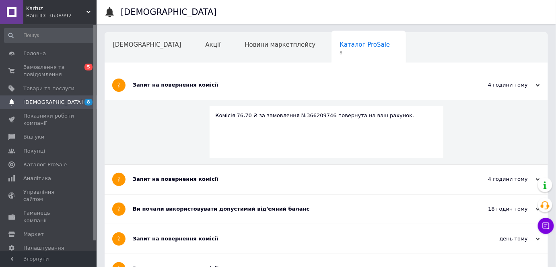
click at [308, 75] on div "Запит на повернення комісії" at bounding box center [296, 84] width 327 height 29
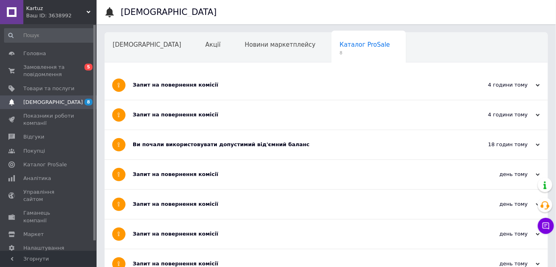
click at [50, 102] on span "[DEMOGRAPHIC_DATA]" at bounding box center [53, 102] width 60 height 7
click at [61, 104] on span "[DEMOGRAPHIC_DATA]" at bounding box center [48, 102] width 51 height 7
click at [46, 71] on span "Замовлення та повідомлення" at bounding box center [48, 71] width 51 height 14
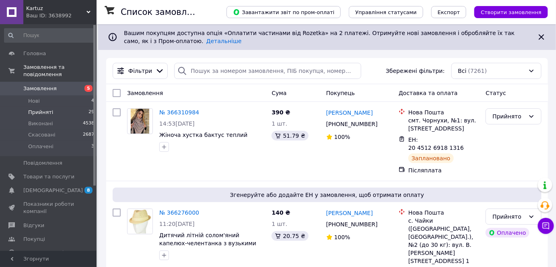
click at [48, 109] on span "Прийняті" at bounding box center [40, 112] width 25 height 7
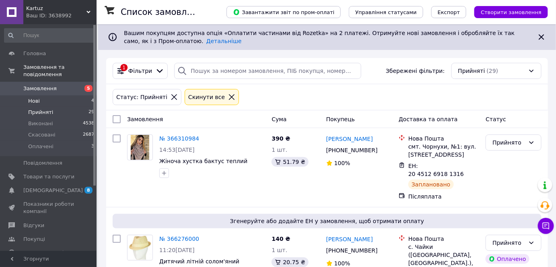
click at [62, 95] on li "Нові 4" at bounding box center [49, 100] width 99 height 11
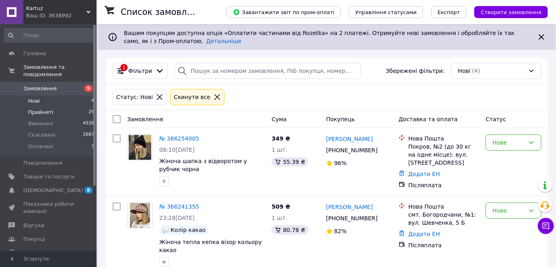
click at [49, 109] on span "Прийняті" at bounding box center [40, 112] width 25 height 7
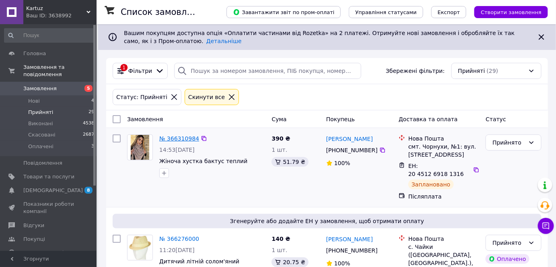
click at [183, 138] on link "№ 366310984" at bounding box center [179, 138] width 40 height 6
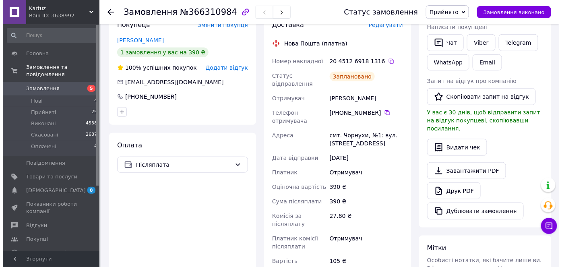
scroll to position [109, 0]
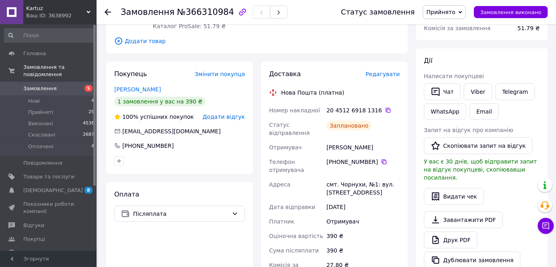
click at [387, 71] on span "Редагувати" at bounding box center [383, 74] width 34 height 6
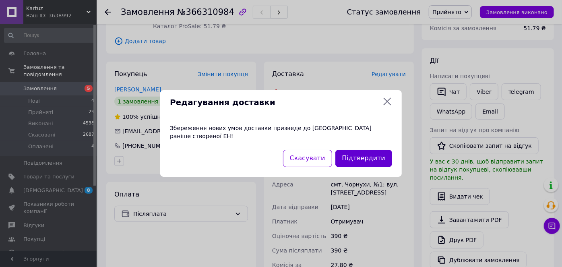
click at [375, 154] on button "Підтвердити" at bounding box center [363, 158] width 57 height 17
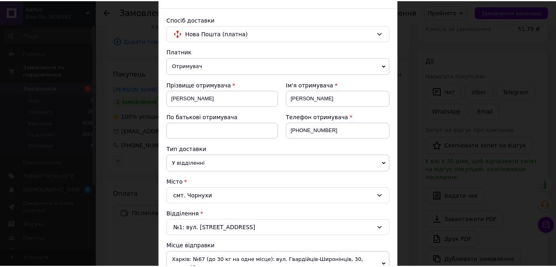
scroll to position [0, 0]
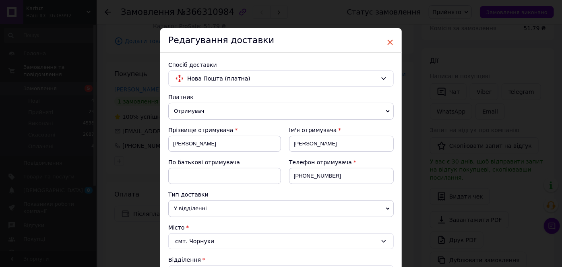
click at [387, 44] on span "×" at bounding box center [389, 42] width 7 height 14
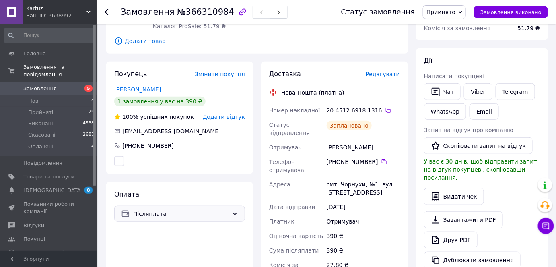
click at [187, 210] on div "Післяплата" at bounding box center [179, 214] width 131 height 16
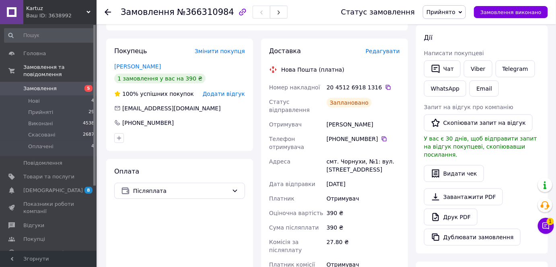
scroll to position [146, 0]
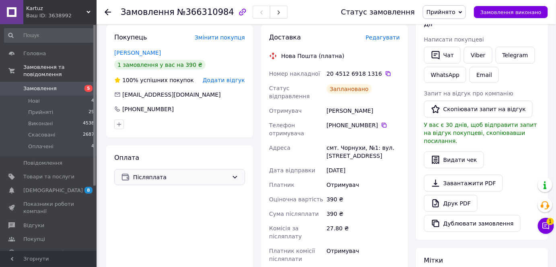
click at [193, 173] on span "Післяплата" at bounding box center [180, 177] width 95 height 9
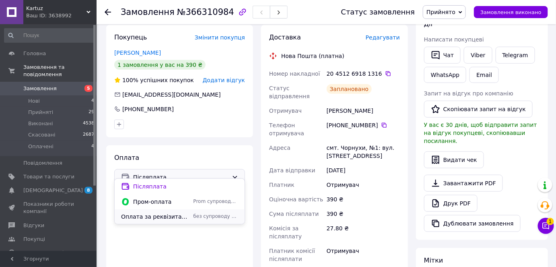
click at [163, 218] on span "Оплата за реквізитами на р/р IBAN" at bounding box center [155, 216] width 69 height 8
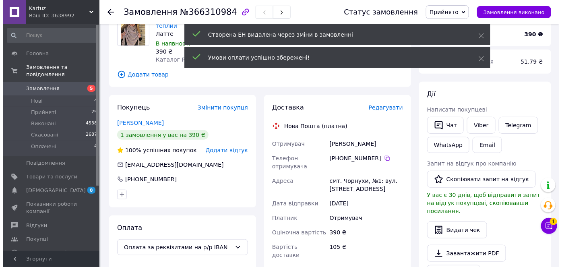
scroll to position [73, 0]
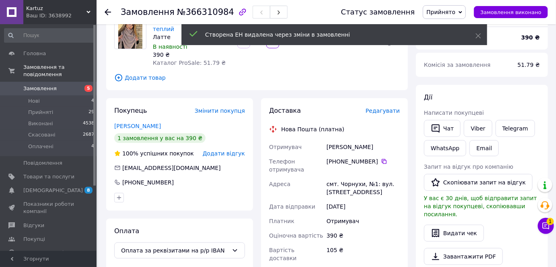
click at [389, 107] on span "Редагувати" at bounding box center [383, 110] width 34 height 6
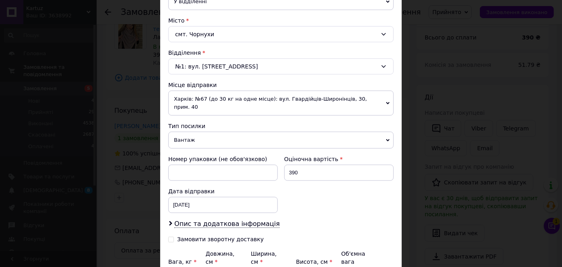
scroll to position [256, 0]
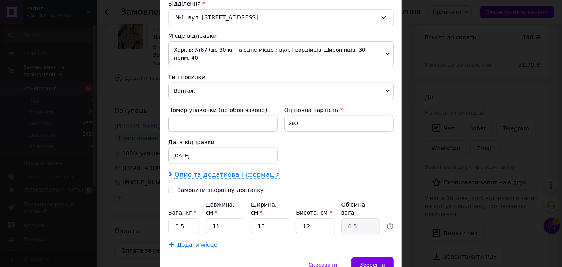
click at [237, 171] on span "Опис та додаткова інформація" at bounding box center [226, 175] width 105 height 8
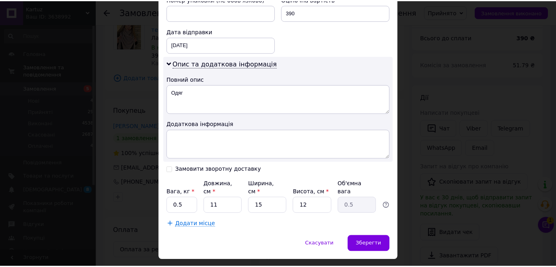
scroll to position [368, 0]
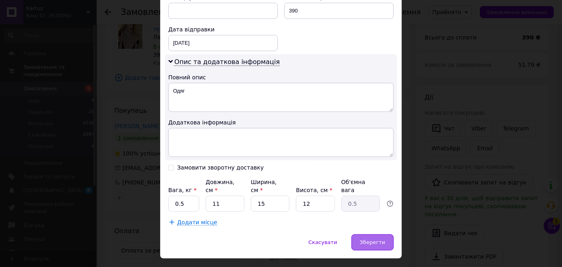
click at [367, 239] on span "Зберегти" at bounding box center [372, 242] width 25 height 6
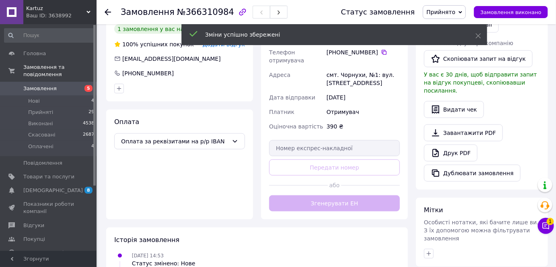
scroll to position [183, 0]
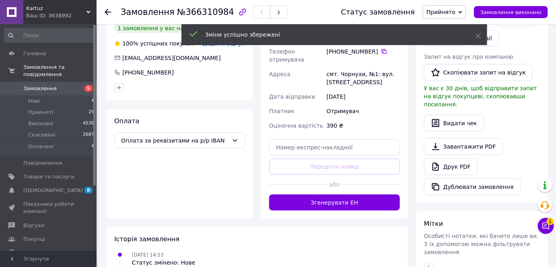
click at [347, 194] on button "Згенерувати ЕН" at bounding box center [334, 202] width 131 height 16
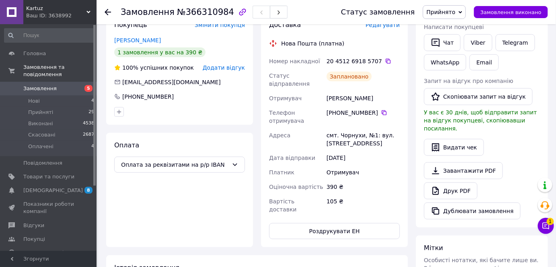
scroll to position [146, 0]
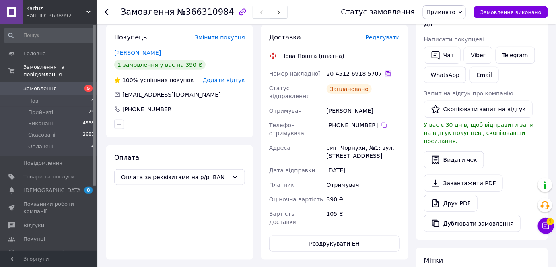
click at [386, 71] on icon at bounding box center [388, 73] width 5 height 5
click at [31, 14] on div "Ваш ID: 3638992" at bounding box center [61, 15] width 70 height 7
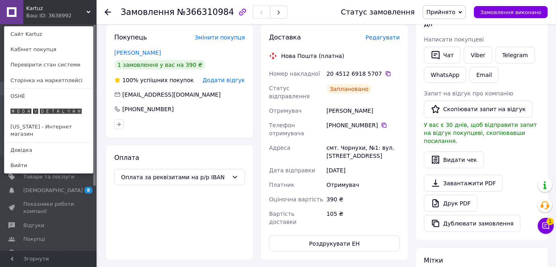
click at [43, 115] on link "🅼🅾🅳🅰 🆅 🅳🅴🆃🅰🅻🆈🅰🅷" at bounding box center [48, 111] width 89 height 15
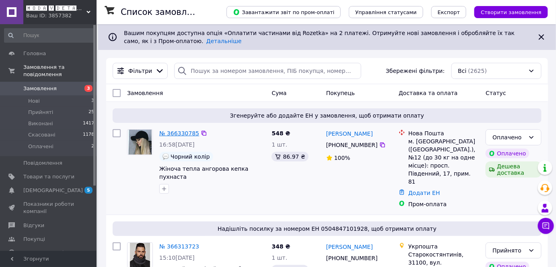
click at [178, 130] on link "№ 366330785" at bounding box center [179, 133] width 40 height 6
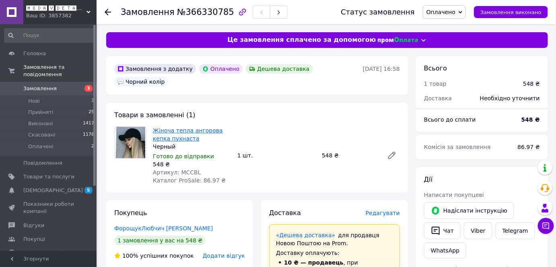
click at [161, 127] on link "Жіноча тепла ангорова кепка пухнаста" at bounding box center [188, 134] width 70 height 14
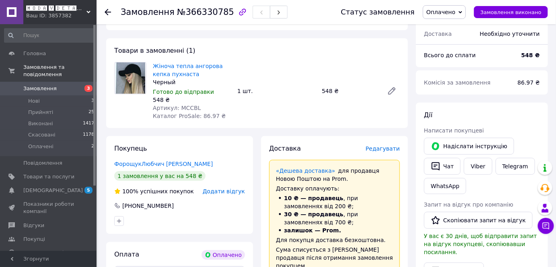
scroll to position [73, 0]
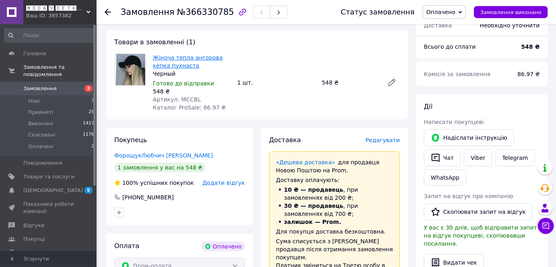
click at [191, 54] on link "Жіноча тепла ангорова кепка пухнаста" at bounding box center [188, 61] width 70 height 14
click at [482, 157] on link "Viber" at bounding box center [478, 157] width 28 height 17
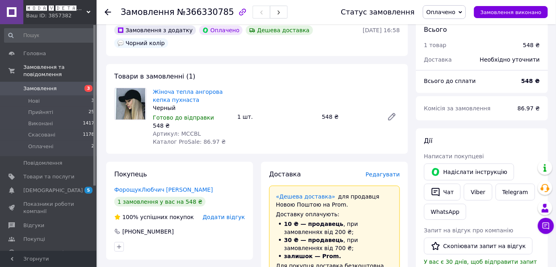
scroll to position [36, 0]
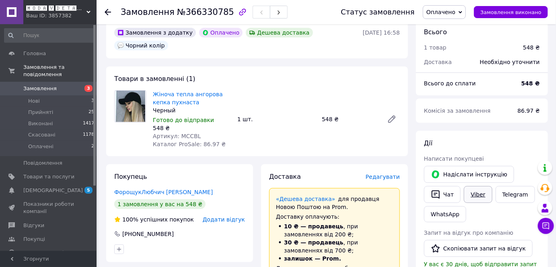
click at [473, 196] on link "Viber" at bounding box center [478, 194] width 28 height 17
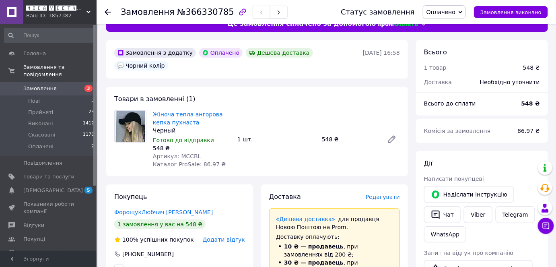
scroll to position [0, 0]
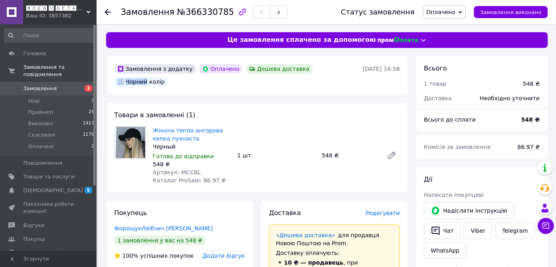
drag, startPoint x: 305, startPoint y: 68, endPoint x: 327, endPoint y: 69, distance: 21.3
click at [168, 77] on div "Чорний колір" at bounding box center [141, 82] width 54 height 10
drag, startPoint x: 305, startPoint y: 67, endPoint x: 335, endPoint y: 70, distance: 29.9
click at [168, 77] on div "Чорний колір" at bounding box center [141, 82] width 54 height 10
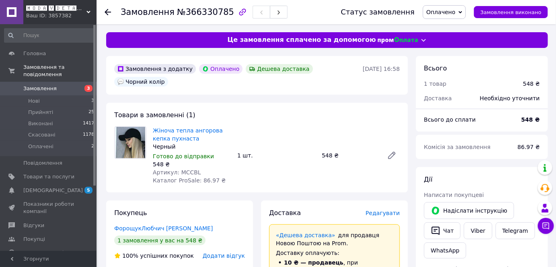
click at [348, 72] on div "Замовлення з додатку Оплачено Дешева доставка Чорний колір" at bounding box center [238, 75] width 250 height 26
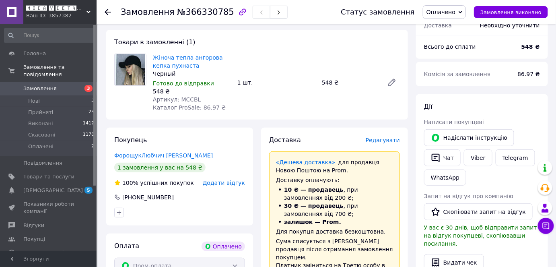
scroll to position [73, 0]
click at [449, 15] on span "Оплачено" at bounding box center [440, 12] width 29 height 6
click at [450, 24] on li "Прийнято" at bounding box center [444, 28] width 42 height 12
click at [389, 137] on span "Редагувати" at bounding box center [383, 140] width 34 height 6
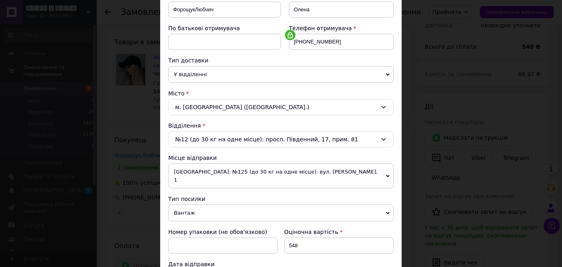
scroll to position [146, 0]
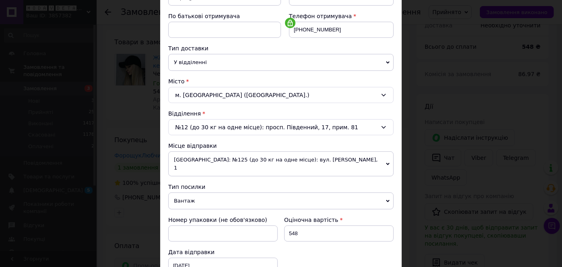
click at [246, 158] on span "[GEOGRAPHIC_DATA]: №125 (до 30 кг на одне місце): вул. [PERSON_NAME], 1" at bounding box center [280, 163] width 225 height 25
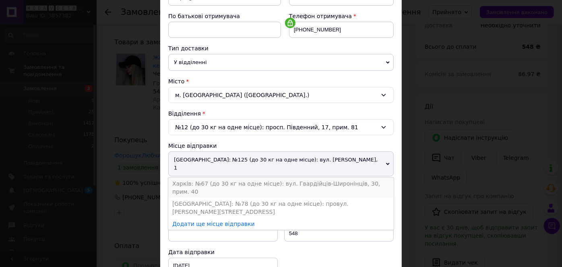
click at [224, 177] on li "Харків: №67 (до 30 кг на одне місце): вул. Гвардійців-Широнінців, 30, прим. 40" at bounding box center [280, 187] width 225 height 20
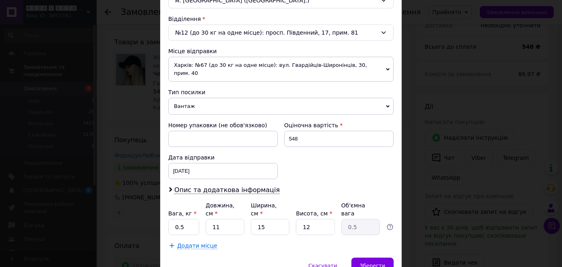
scroll to position [256, 0]
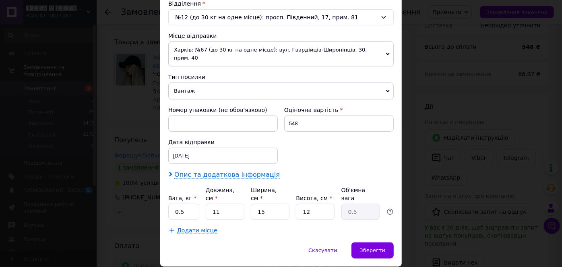
click at [240, 171] on span "Опис та додаткова інформація" at bounding box center [226, 175] width 105 height 8
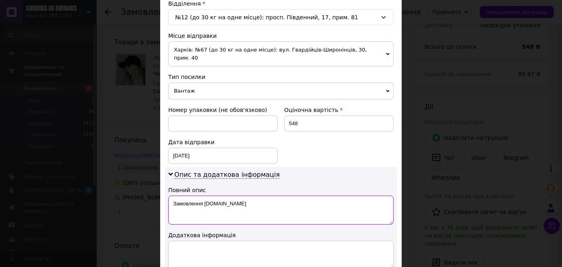
click at [227, 196] on textarea "Замовлення [DOMAIN_NAME]" at bounding box center [280, 210] width 225 height 29
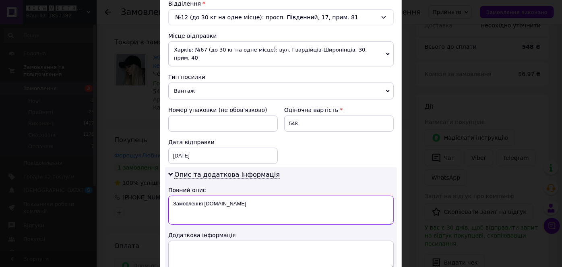
click at [227, 196] on textarea "Замовлення [DOMAIN_NAME]" at bounding box center [280, 210] width 225 height 29
type textarea "J"
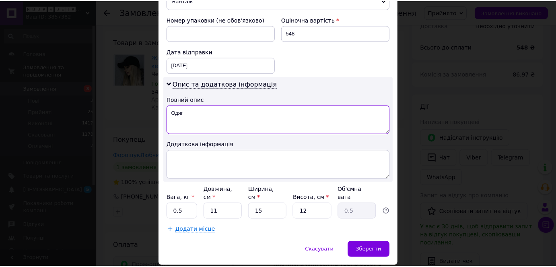
scroll to position [354, 0]
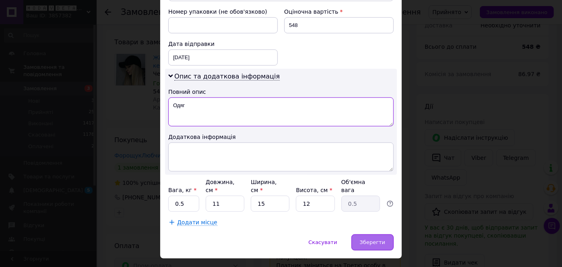
type textarea "Одяг"
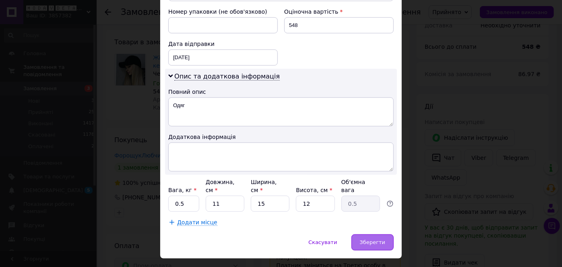
click at [375, 239] on span "Зберегти" at bounding box center [372, 242] width 25 height 6
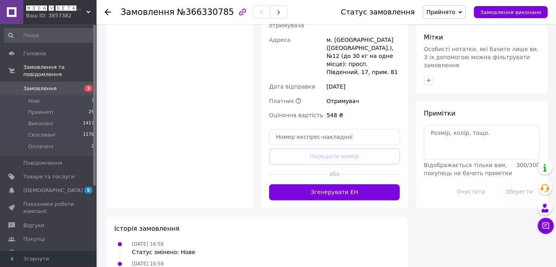
scroll to position [402, 0]
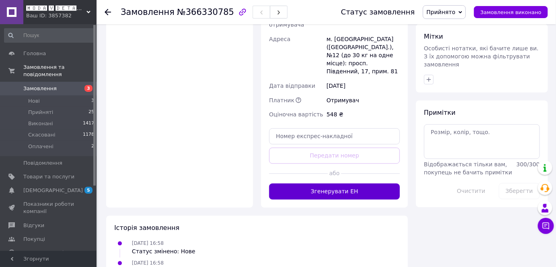
click at [348, 183] on button "Згенерувати ЕН" at bounding box center [334, 191] width 131 height 16
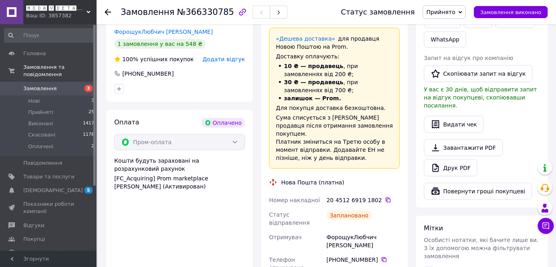
scroll to position [183, 0]
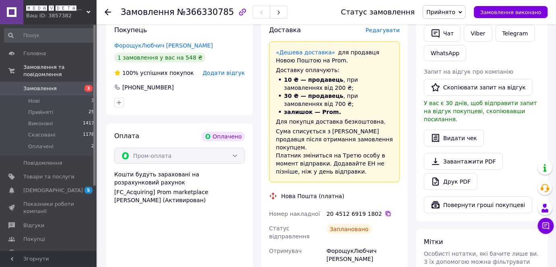
click at [386, 211] on icon at bounding box center [388, 213] width 5 height 5
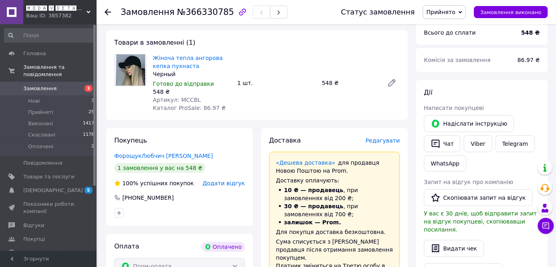
scroll to position [73, 0]
click at [39, 86] on link "Замовлення 3" at bounding box center [49, 89] width 99 height 14
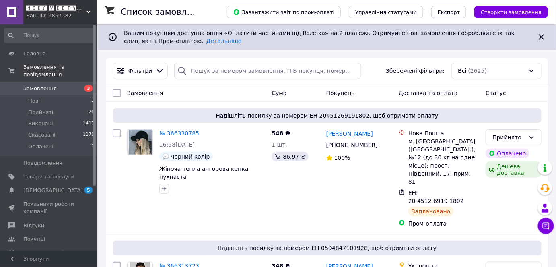
click at [37, 85] on span "Замовлення" at bounding box center [39, 88] width 33 height 7
click at [44, 95] on li "Нові 3" at bounding box center [49, 100] width 99 height 11
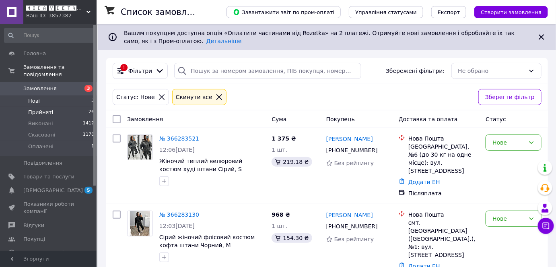
click at [42, 109] on span "Прийняті" at bounding box center [40, 112] width 25 height 7
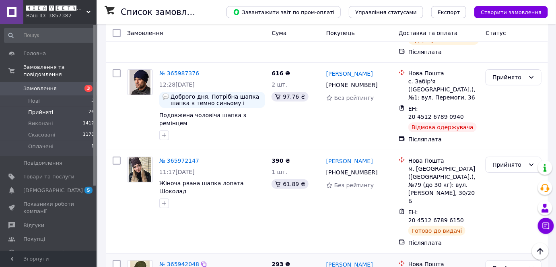
scroll to position [987, 0]
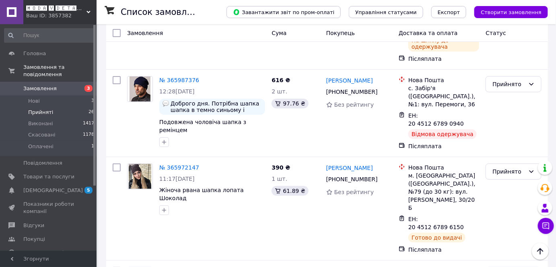
click at [49, 11] on span "🅼🅾🅳🅰 🆅 🅳🅴🆃🅰🅻🆈🅰🅷" at bounding box center [56, 8] width 60 height 7
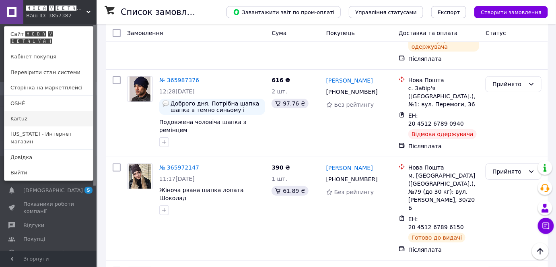
click at [39, 117] on link "Kartuz" at bounding box center [48, 118] width 89 height 15
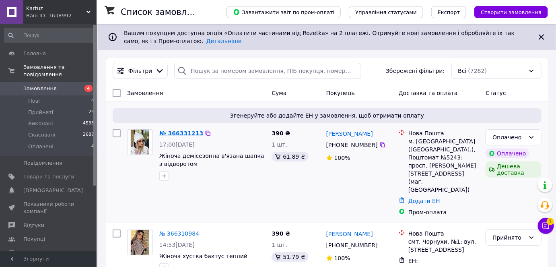
click at [171, 132] on link "№ 366331213" at bounding box center [181, 133] width 44 height 6
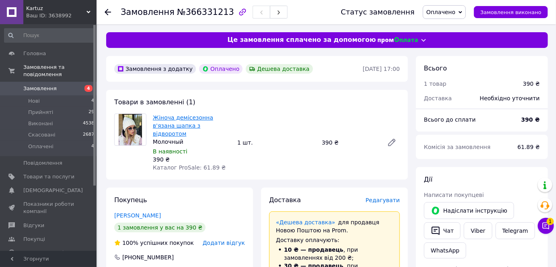
click at [189, 118] on link "Жіноча демісезонна в'язана шапка з відворотом" at bounding box center [183, 125] width 60 height 23
click at [169, 118] on link "Жіноча демісезонна в'язана шапка з відворотом" at bounding box center [183, 125] width 60 height 23
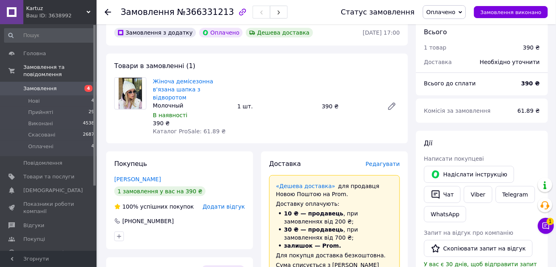
scroll to position [36, 0]
click at [478, 193] on link "Viber" at bounding box center [478, 194] width 28 height 17
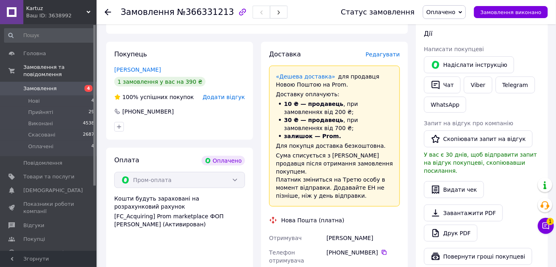
scroll to position [146, 0]
click at [464, 12] on span "Оплачено" at bounding box center [444, 12] width 43 height 14
click at [459, 25] on li "Прийнято" at bounding box center [444, 28] width 42 height 12
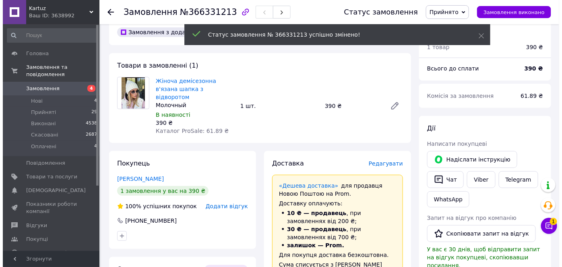
scroll to position [36, 0]
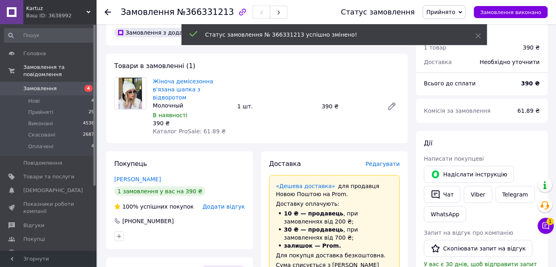
click at [381, 161] on span "Редагувати" at bounding box center [383, 164] width 34 height 6
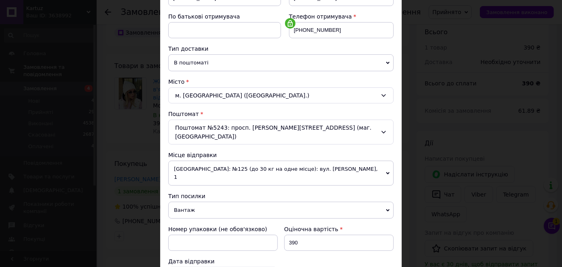
scroll to position [146, 0]
click at [245, 160] on span "[GEOGRAPHIC_DATA]: №125 (до 30 кг на одне місце): вул. [PERSON_NAME], 1" at bounding box center [280, 172] width 225 height 25
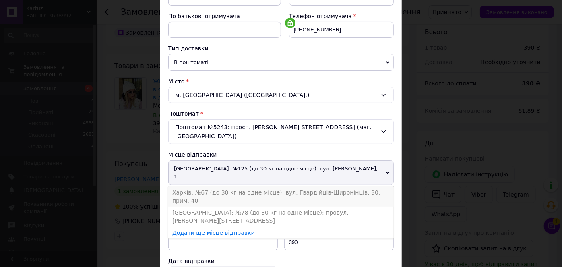
click at [219, 186] on li "Харків: №67 (до 30 кг на одне місце): вул. Гвардійців-Широнінців, 30, прим. 40" at bounding box center [280, 196] width 225 height 20
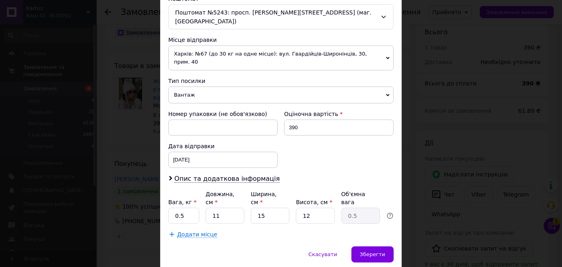
scroll to position [264, 0]
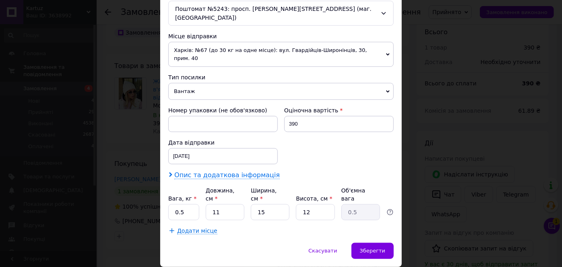
click at [241, 171] on span "Опис та додаткова інформація" at bounding box center [226, 175] width 105 height 8
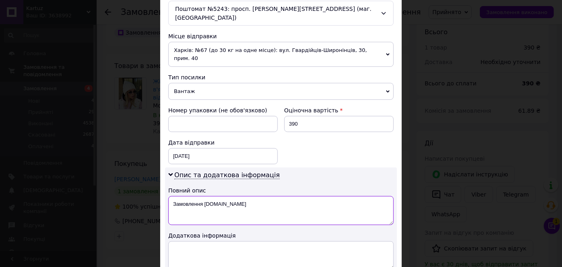
click at [205, 196] on textarea "Замовлення Prom.ua" at bounding box center [280, 210] width 225 height 29
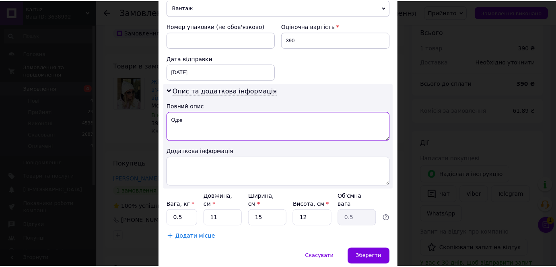
scroll to position [354, 0]
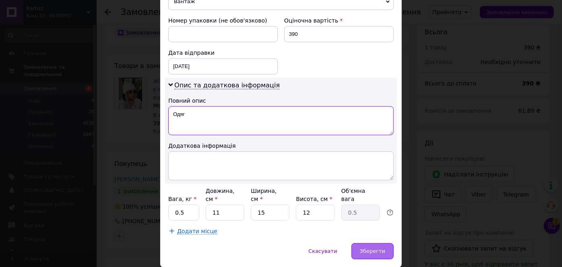
type textarea "Одяг"
click at [377, 248] on span "Зберегти" at bounding box center [372, 251] width 25 height 6
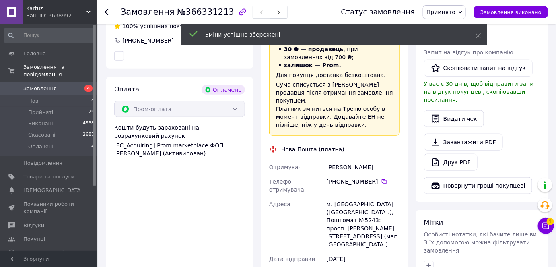
scroll to position [292, 0]
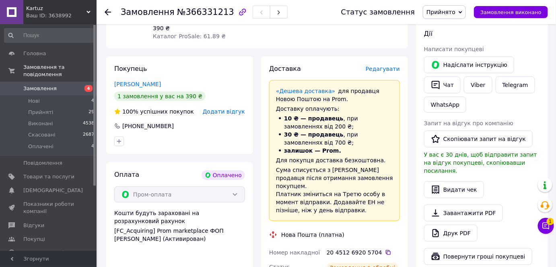
scroll to position [146, 0]
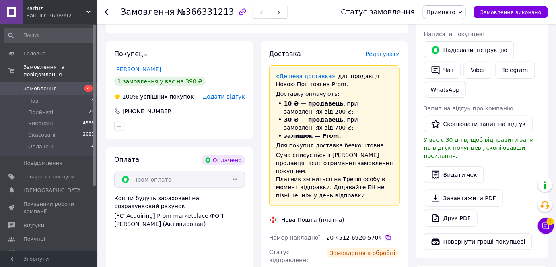
click at [385, 234] on icon at bounding box center [388, 237] width 6 height 6
click at [545, 226] on icon at bounding box center [546, 225] width 7 height 7
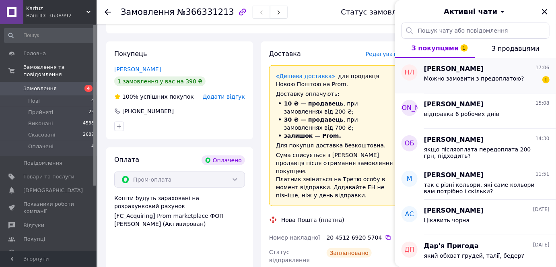
click at [484, 74] on div "Можно замовити з предоплатою? 1" at bounding box center [487, 80] width 126 height 13
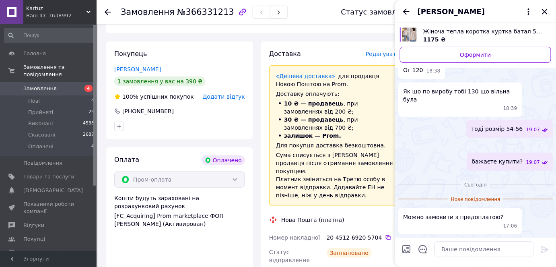
scroll to position [183, 0]
click at [529, 14] on icon at bounding box center [529, 11] width 2 height 6
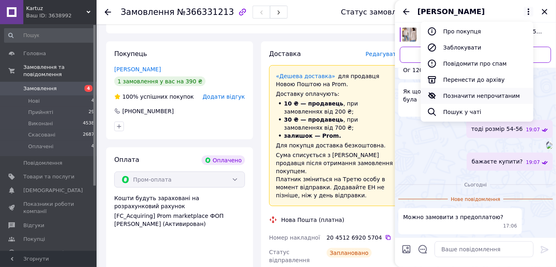
click at [477, 97] on button "Позначити непрочитаним" at bounding box center [477, 96] width 113 height 16
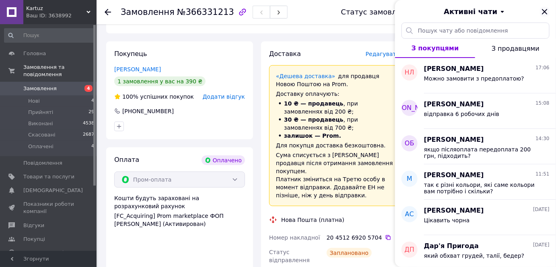
click at [543, 10] on icon "Закрити" at bounding box center [544, 11] width 5 height 5
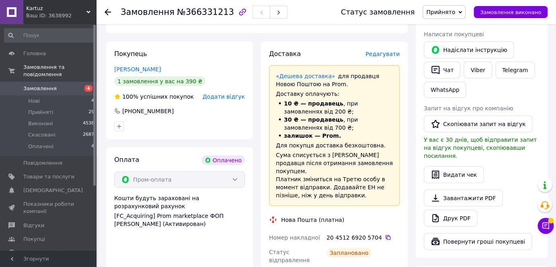
click at [52, 85] on span "Замовлення" at bounding box center [39, 88] width 33 height 7
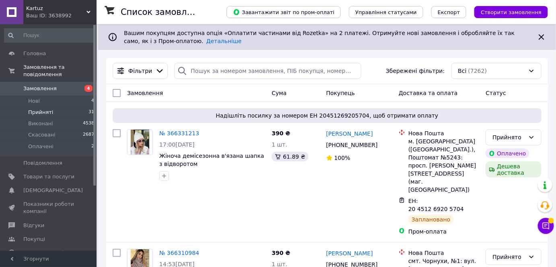
drag, startPoint x: 44, startPoint y: 100, endPoint x: 49, endPoint y: 103, distance: 5.8
click at [44, 107] on li "Прийняті 31" at bounding box center [49, 112] width 99 height 11
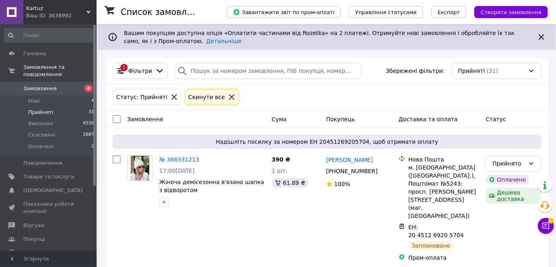
click at [43, 12] on span "Kartuz" at bounding box center [56, 8] width 60 height 7
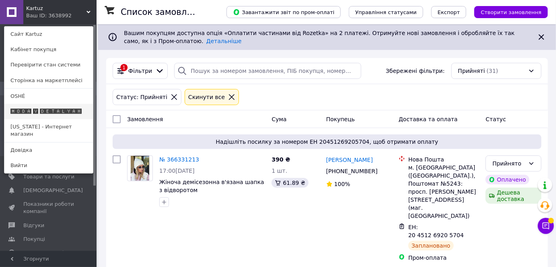
click at [61, 109] on link "🅼🅾🅳🅰 🆅 🅳🅴🆃🅰🅻🆈🅰🅷" at bounding box center [48, 111] width 89 height 15
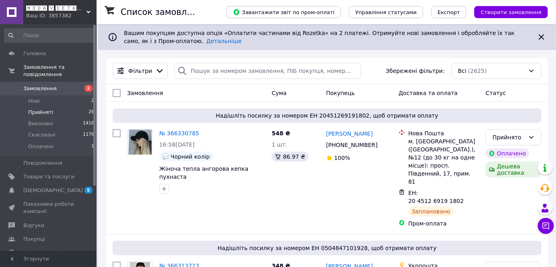
click at [51, 107] on li "Прийняті 26" at bounding box center [49, 112] width 99 height 11
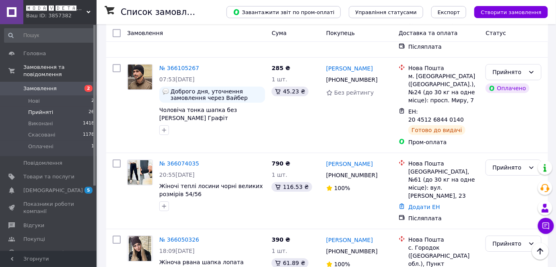
scroll to position [809, 0]
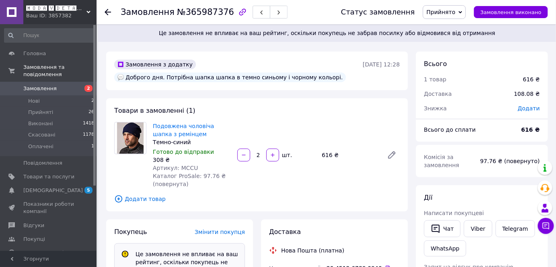
click at [440, 12] on span "Прийнято" at bounding box center [440, 12] width 29 height 6
click at [451, 40] on li "Скасовано" at bounding box center [444, 40] width 42 height 12
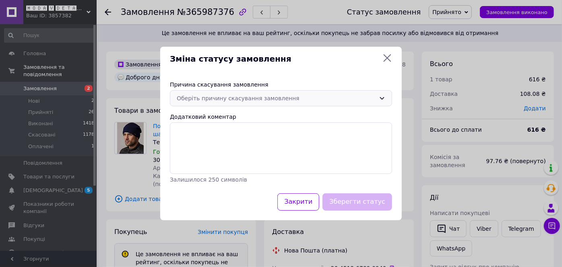
click at [231, 100] on div "Оберіть причину скасування замовлення" at bounding box center [276, 98] width 199 height 9
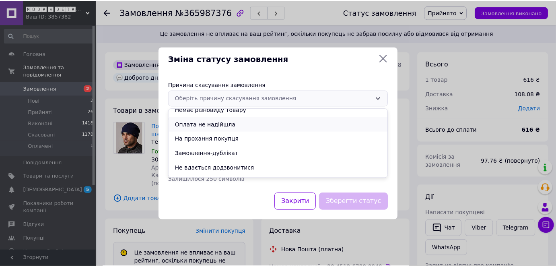
scroll to position [32, 0]
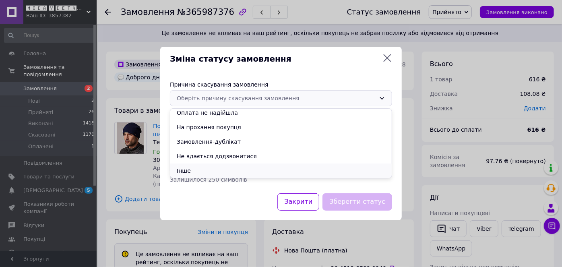
click at [215, 171] on li "Інше" at bounding box center [280, 170] width 221 height 14
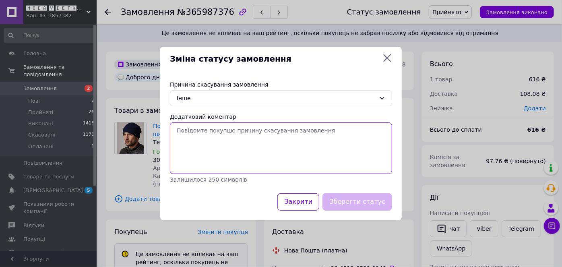
click at [237, 146] on textarea "Додатковий коментар" at bounding box center [281, 147] width 222 height 51
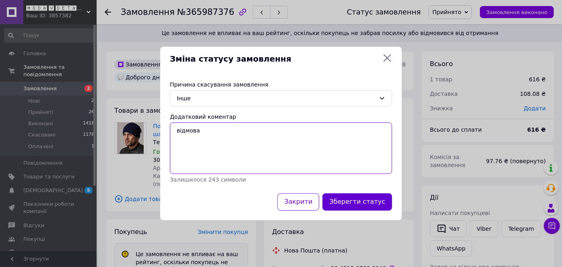
type textarea "відмова"
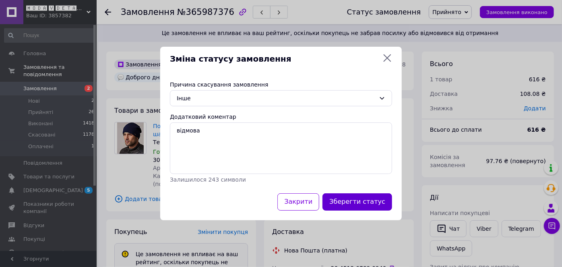
click at [355, 199] on button "Зберегти статус" at bounding box center [357, 201] width 70 height 17
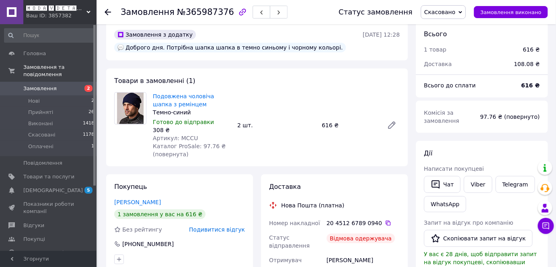
scroll to position [0, 0]
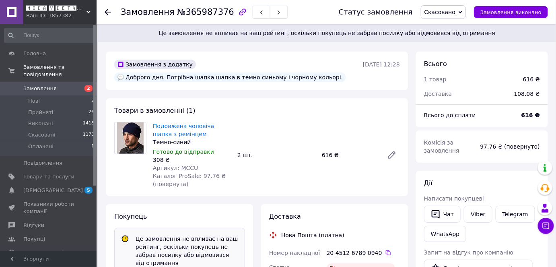
click at [48, 12] on div "Ваш ID: 3857382" at bounding box center [61, 15] width 70 height 7
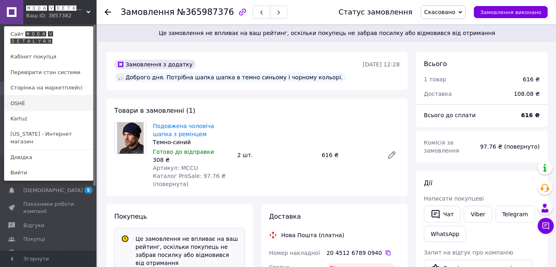
click at [37, 96] on link "OSHÉ" at bounding box center [48, 103] width 89 height 15
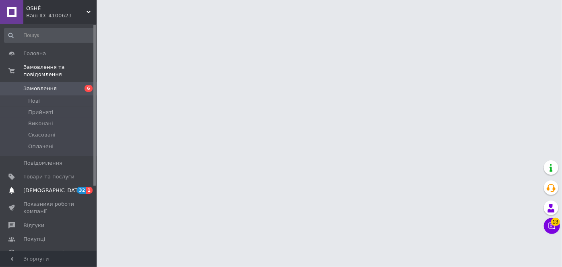
click at [46, 187] on span "[DEMOGRAPHIC_DATA]" at bounding box center [53, 190] width 60 height 7
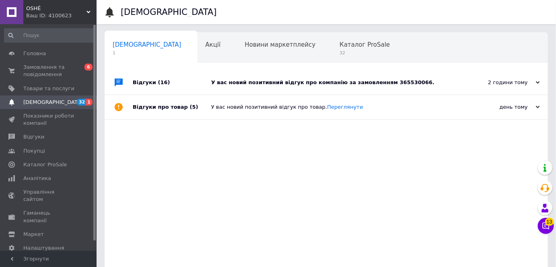
click at [303, 84] on div "У вас новий позитивний відгук про компанію за замовленням 365530066." at bounding box center [335, 82] width 248 height 7
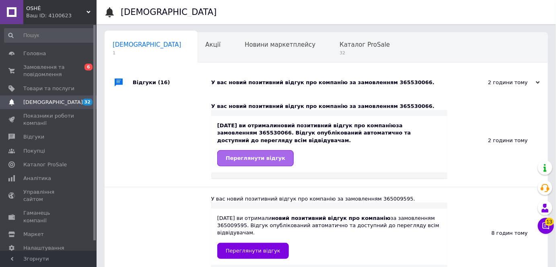
click at [261, 163] on link "Переглянути відгук" at bounding box center [255, 158] width 76 height 16
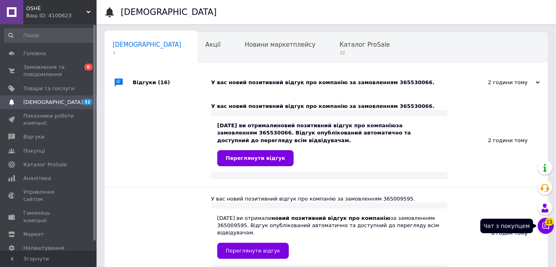
click at [547, 228] on icon at bounding box center [546, 225] width 7 height 7
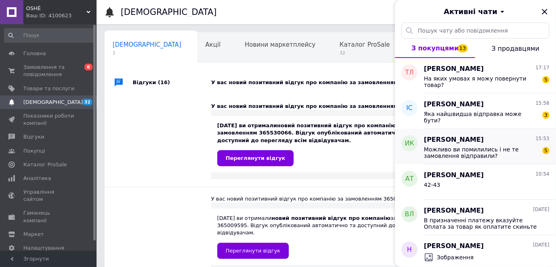
click at [450, 154] on span "Можливо ви помилились і не те замовлення відправили?" at bounding box center [481, 152] width 114 height 13
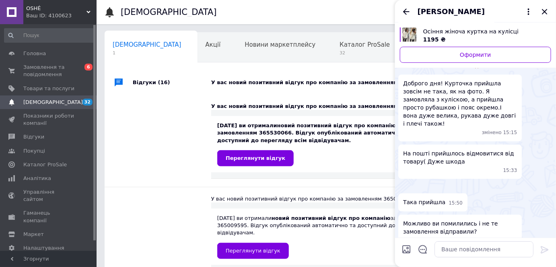
scroll to position [772, 0]
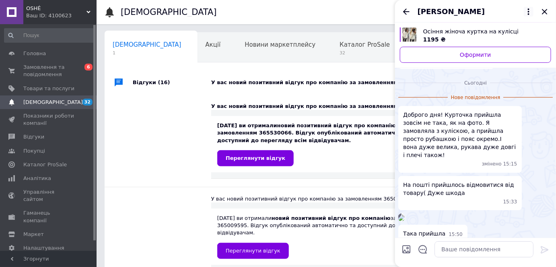
click at [530, 15] on icon at bounding box center [529, 12] width 10 height 10
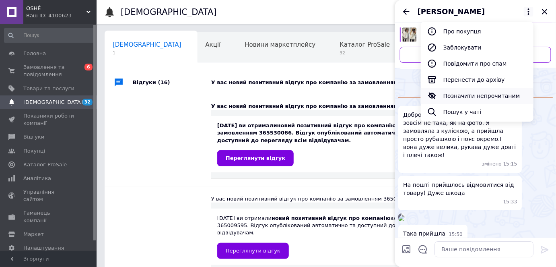
click at [496, 97] on button "Позначити непрочитаним" at bounding box center [477, 96] width 113 height 16
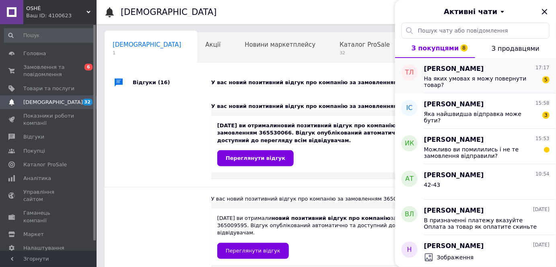
click at [467, 78] on span "На яких умовах я можу повернути товар?" at bounding box center [481, 81] width 114 height 13
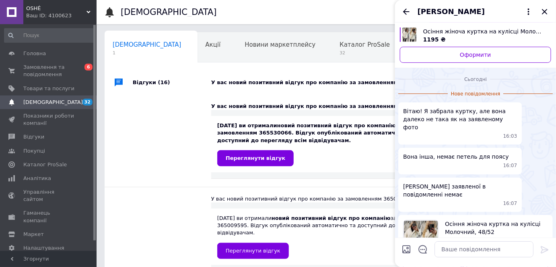
scroll to position [796, 0]
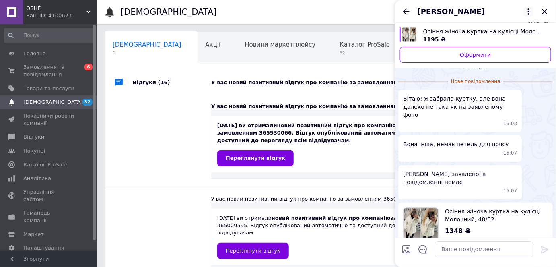
click at [527, 10] on icon at bounding box center [529, 12] width 10 height 10
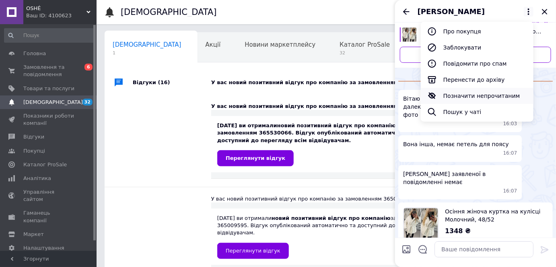
click at [496, 99] on button "Позначити непрочитаним" at bounding box center [477, 96] width 113 height 16
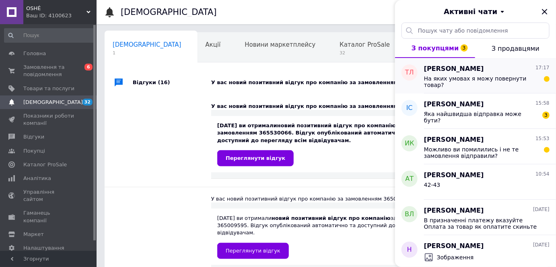
click at [480, 78] on span "На яких умовах я можу повернути товар?" at bounding box center [481, 81] width 114 height 13
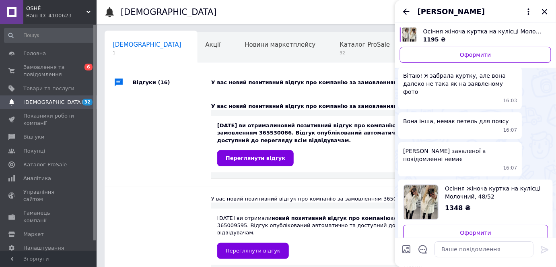
scroll to position [828, 0]
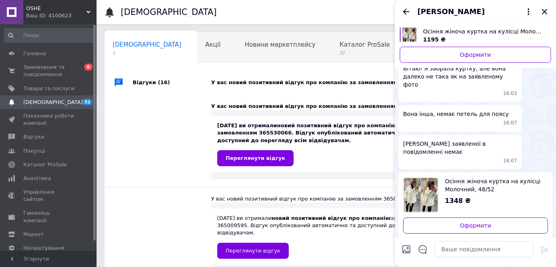
click at [482, 177] on span "Осіння жіноча куртка на кулісці Молочний, 48/52" at bounding box center [493, 185] width 97 height 16
click at [527, 8] on icon at bounding box center [529, 12] width 10 height 10
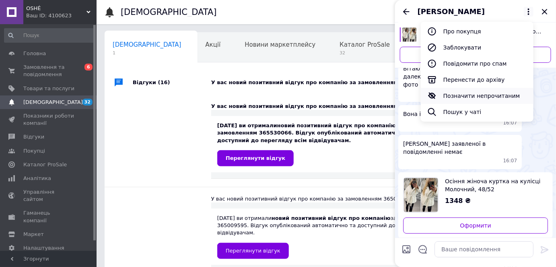
click at [482, 97] on button "Позначити непрочитаним" at bounding box center [477, 96] width 113 height 16
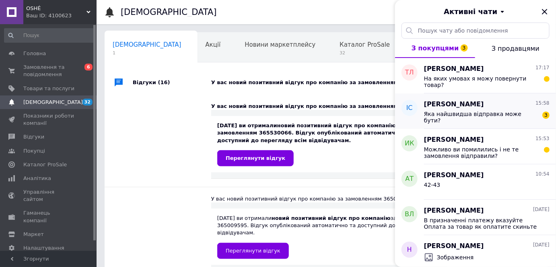
click at [482, 111] on span "Яка найшвидша відправка може бути?" at bounding box center [481, 117] width 114 height 13
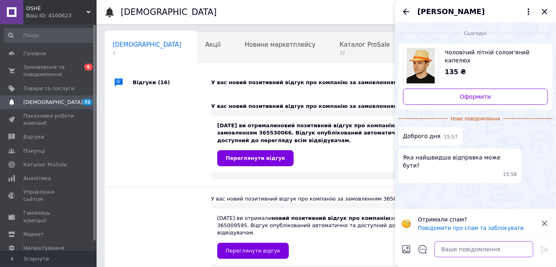
click at [469, 247] on textarea at bounding box center [483, 249] width 99 height 16
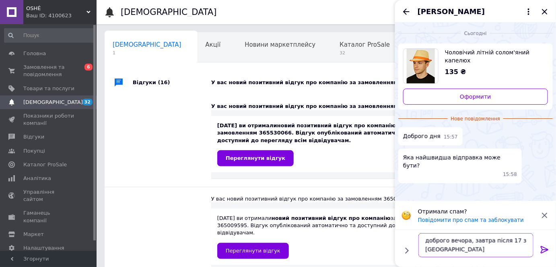
scroll to position [0, 0]
click at [516, 241] on textarea "доброго вечора, завтра після 17 з [GEOGRAPHIC_DATA]" at bounding box center [475, 245] width 115 height 24
click at [511, 241] on textarea "доброго вечора, завтра після 17 з [GEOGRAPHIC_DATA]" at bounding box center [475, 245] width 115 height 24
type textarea "доброго вечора, завтра після 17. Відправка з [GEOGRAPHIC_DATA]"
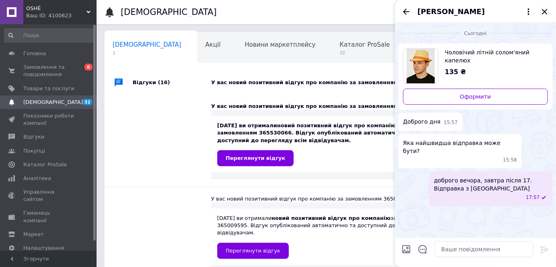
click at [544, 9] on icon "Закрити" at bounding box center [545, 12] width 10 height 10
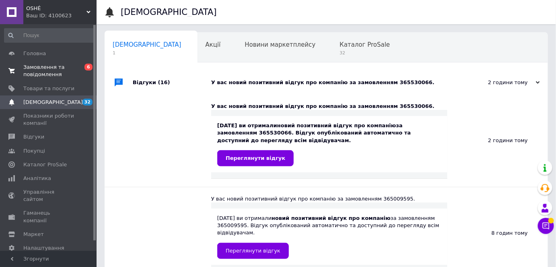
click at [35, 68] on span "Замовлення та повідомлення" at bounding box center [48, 71] width 51 height 14
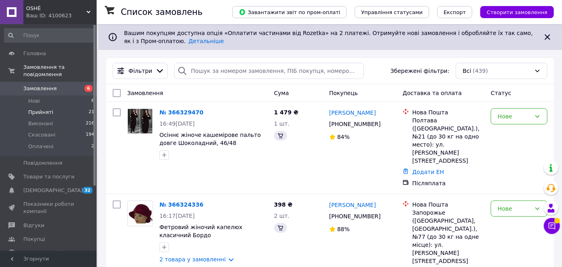
click at [58, 107] on li "Прийняті 21" at bounding box center [49, 112] width 99 height 11
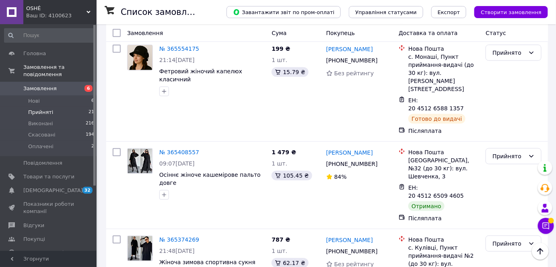
scroll to position [1210, 0]
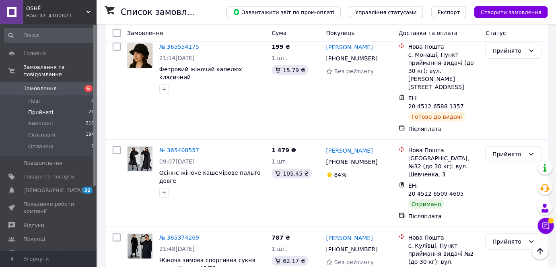
click at [502, 150] on li "Виконано" at bounding box center [513, 153] width 55 height 14
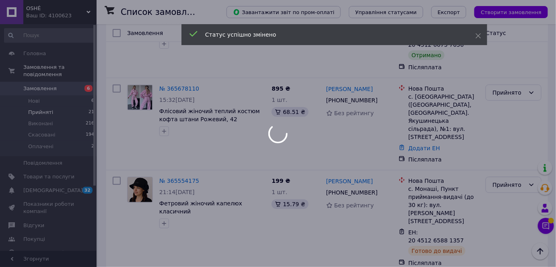
scroll to position [1064, 0]
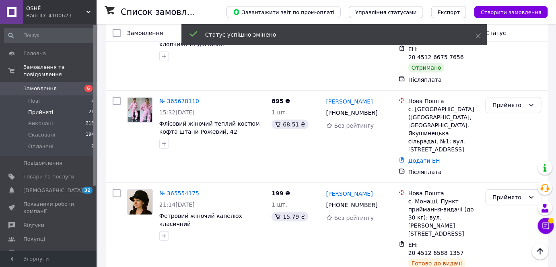
click at [503, 147] on li "Виконано" at bounding box center [513, 149] width 55 height 14
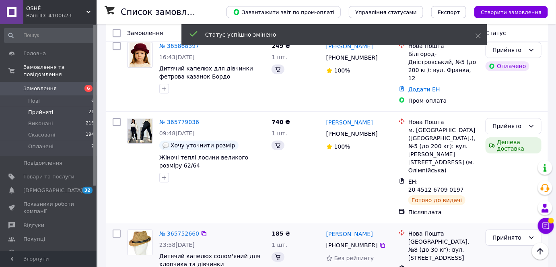
scroll to position [844, 0]
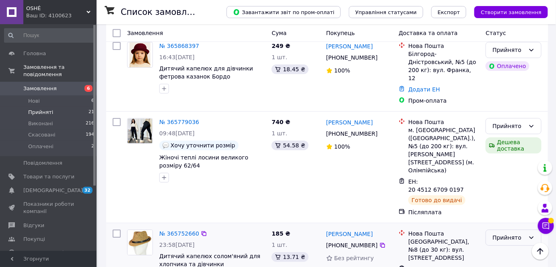
click at [510, 233] on div "Прийнято" at bounding box center [508, 237] width 33 height 9
click at [504, 134] on li "Виконано" at bounding box center [513, 134] width 55 height 14
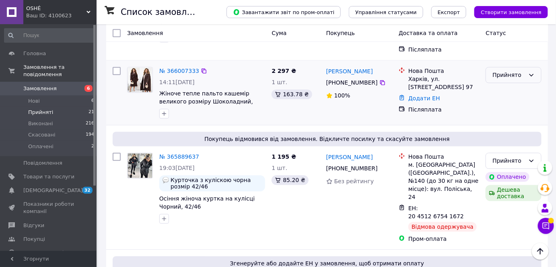
scroll to position [622, 0]
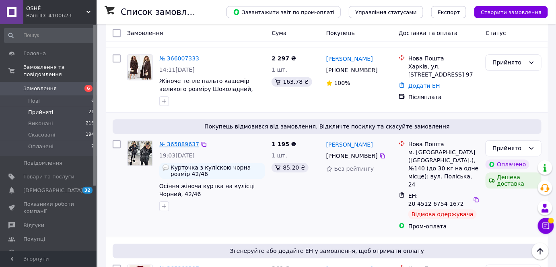
click at [181, 141] on link "№ 365889637" at bounding box center [179, 144] width 40 height 6
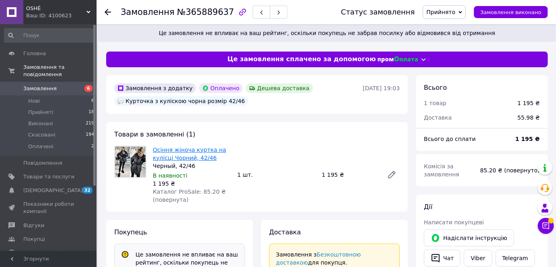
click at [184, 157] on link "Осіння жіноча куртка на кулісці Чорний, 42/46" at bounding box center [189, 153] width 73 height 14
click at [28, 18] on div "Ваш ID: 4100623" at bounding box center [61, 15] width 70 height 7
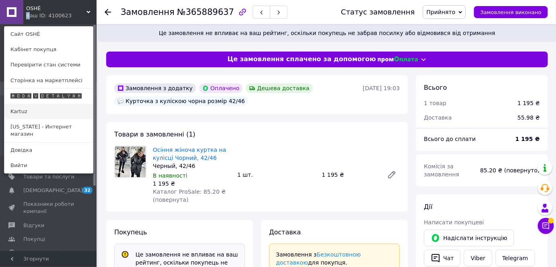
click at [51, 109] on link "Kartuz" at bounding box center [48, 111] width 89 height 15
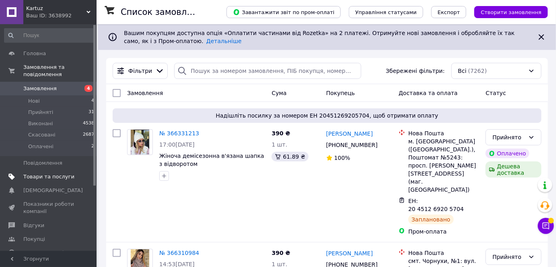
click at [55, 173] on span "Товари та послуги" at bounding box center [48, 176] width 51 height 7
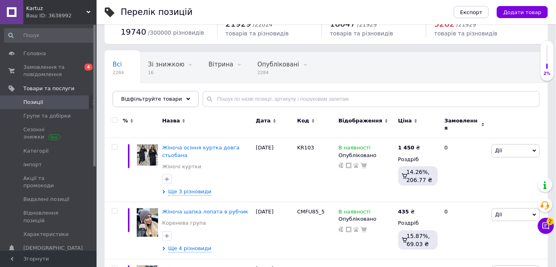
scroll to position [73, 0]
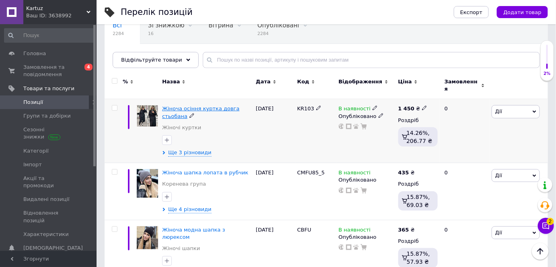
click at [203, 105] on span "Жіноча осіння куртка довга стьобана" at bounding box center [200, 111] width 77 height 13
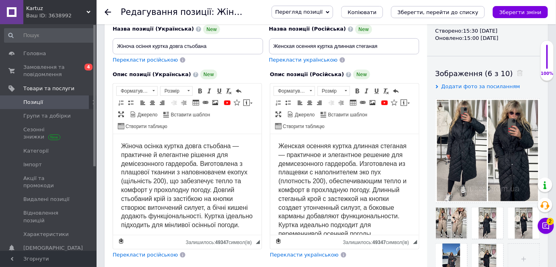
scroll to position [109, 0]
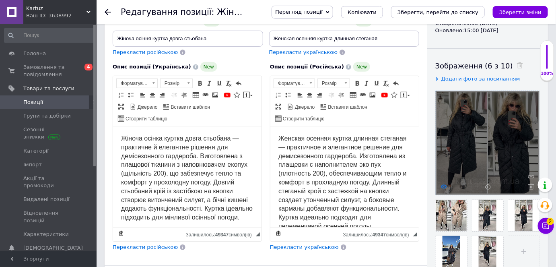
click at [443, 187] on icon at bounding box center [444, 186] width 6 height 6
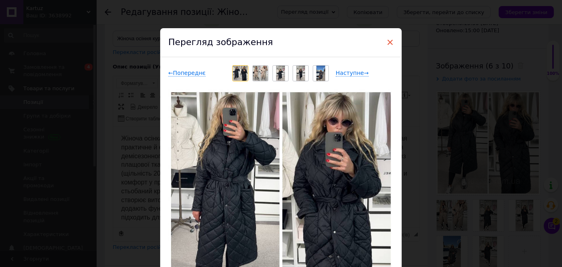
click at [388, 40] on span "×" at bounding box center [389, 42] width 7 height 14
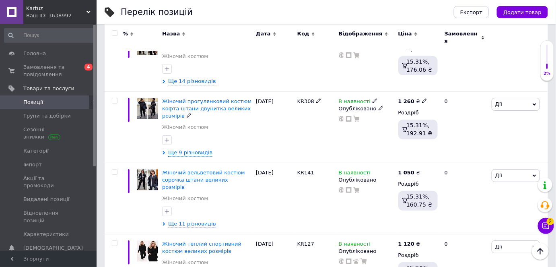
scroll to position [974, 0]
